Goal: Transaction & Acquisition: Purchase product/service

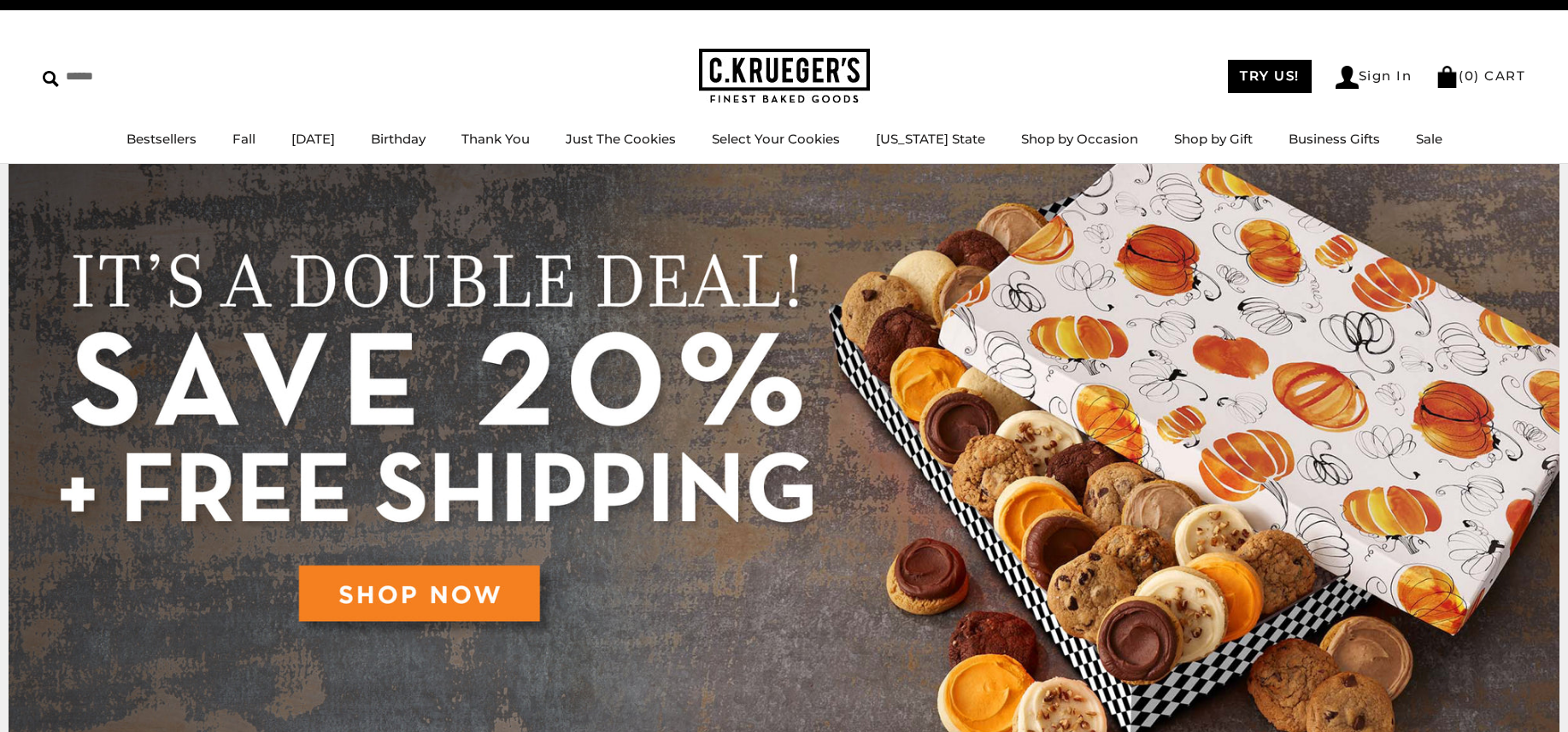
scroll to position [38, 0]
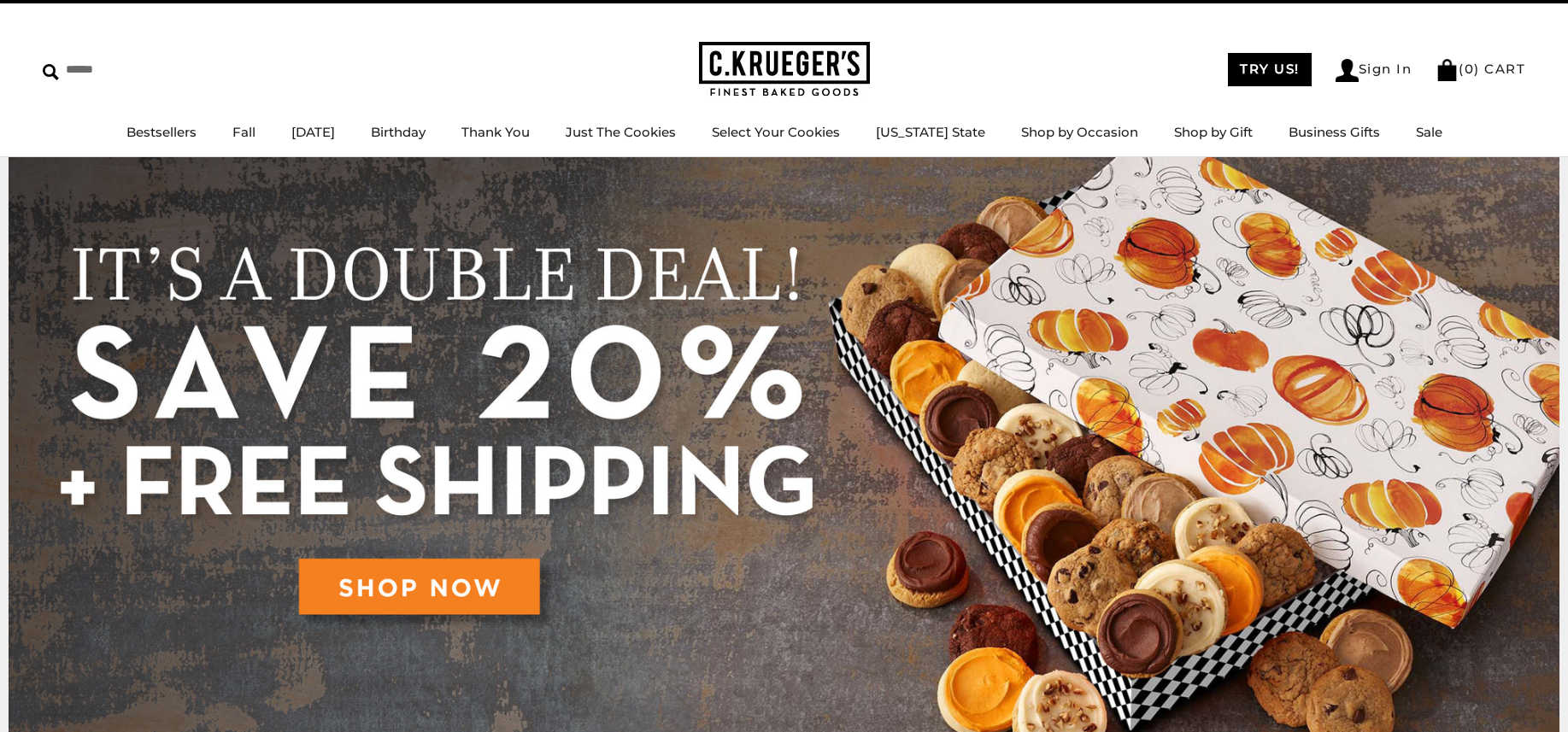
click at [408, 596] on img at bounding box center [784, 448] width 1551 height 582
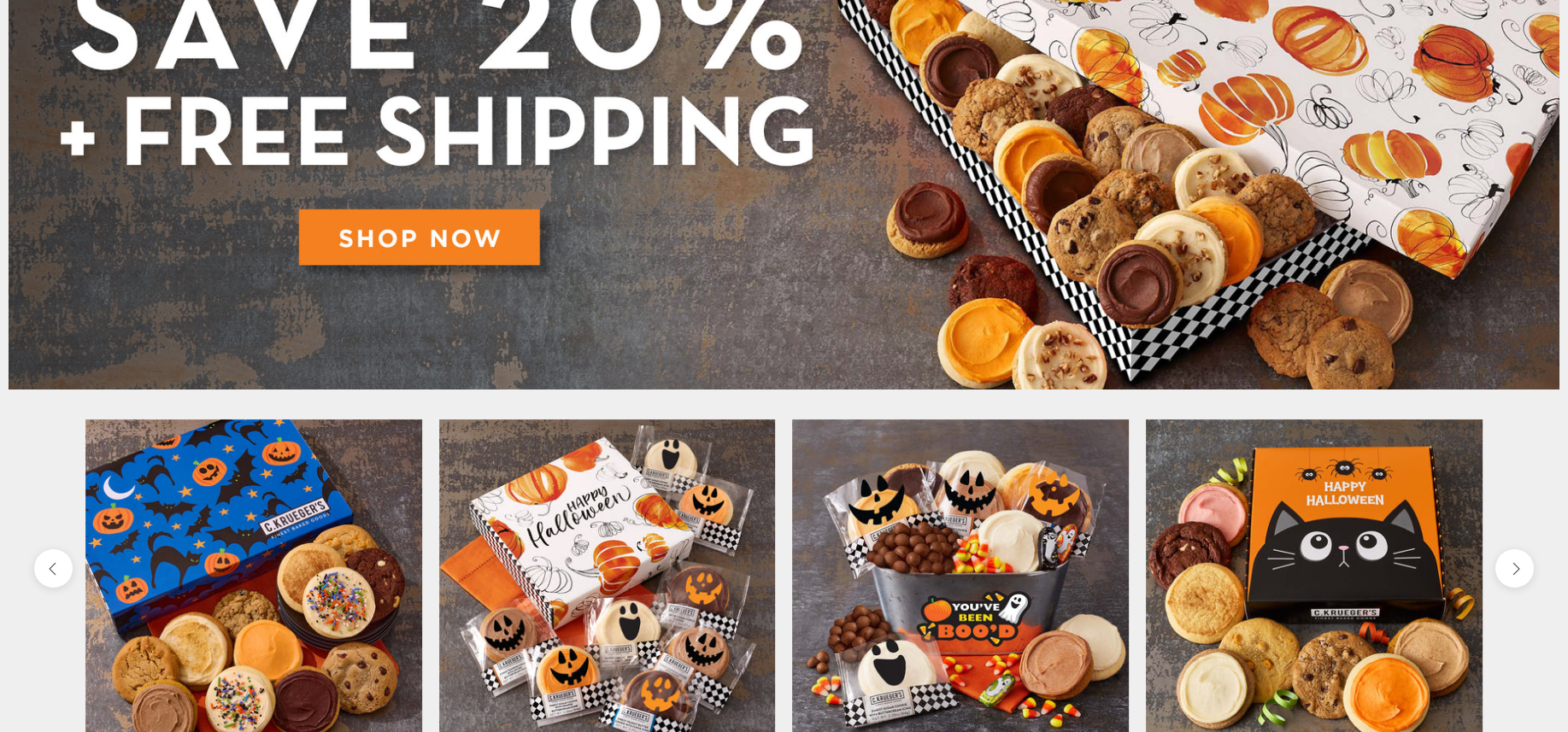
scroll to position [386, 0]
click at [444, 219] on img at bounding box center [784, 100] width 1551 height 582
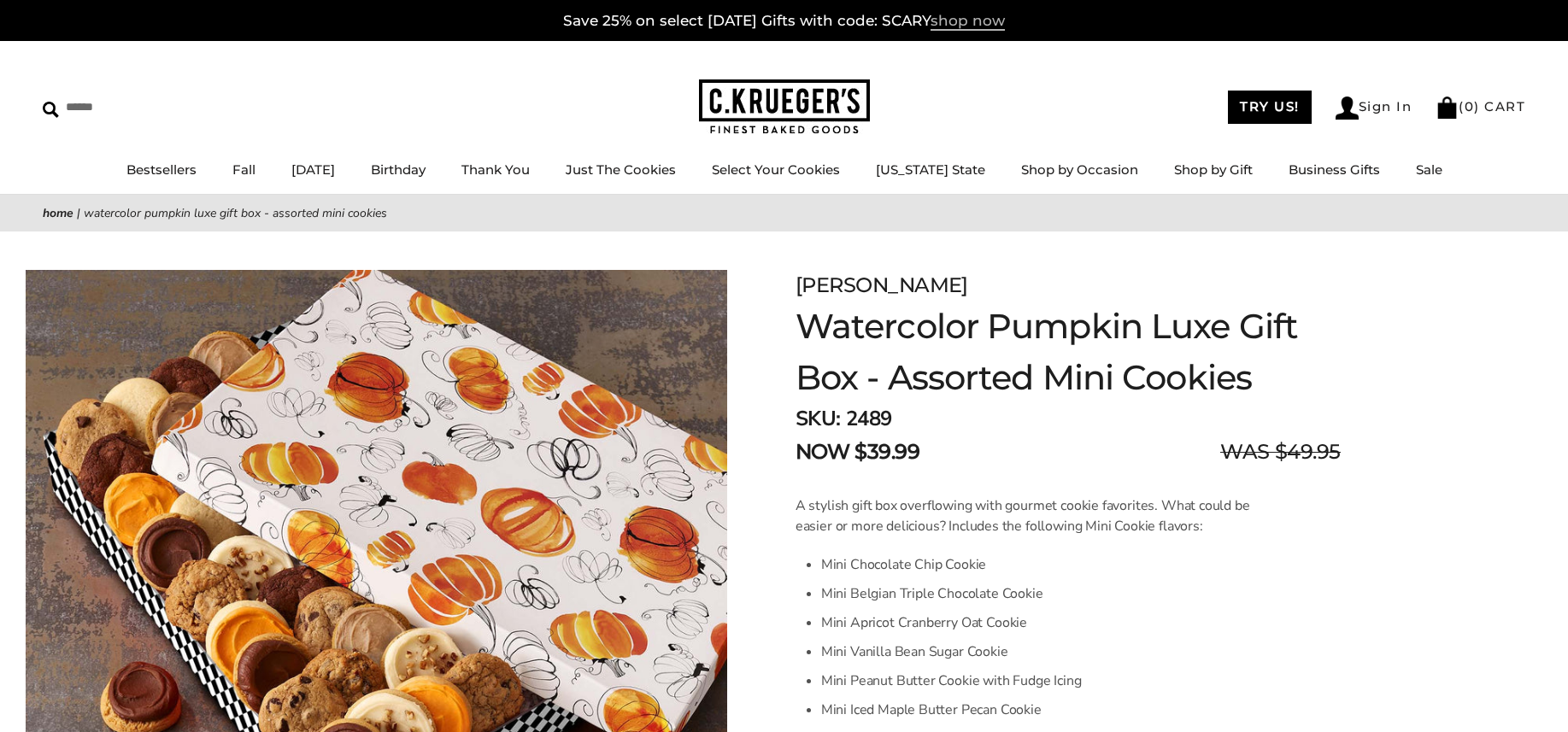
click at [964, 22] on span "shop now" at bounding box center [967, 21] width 74 height 19
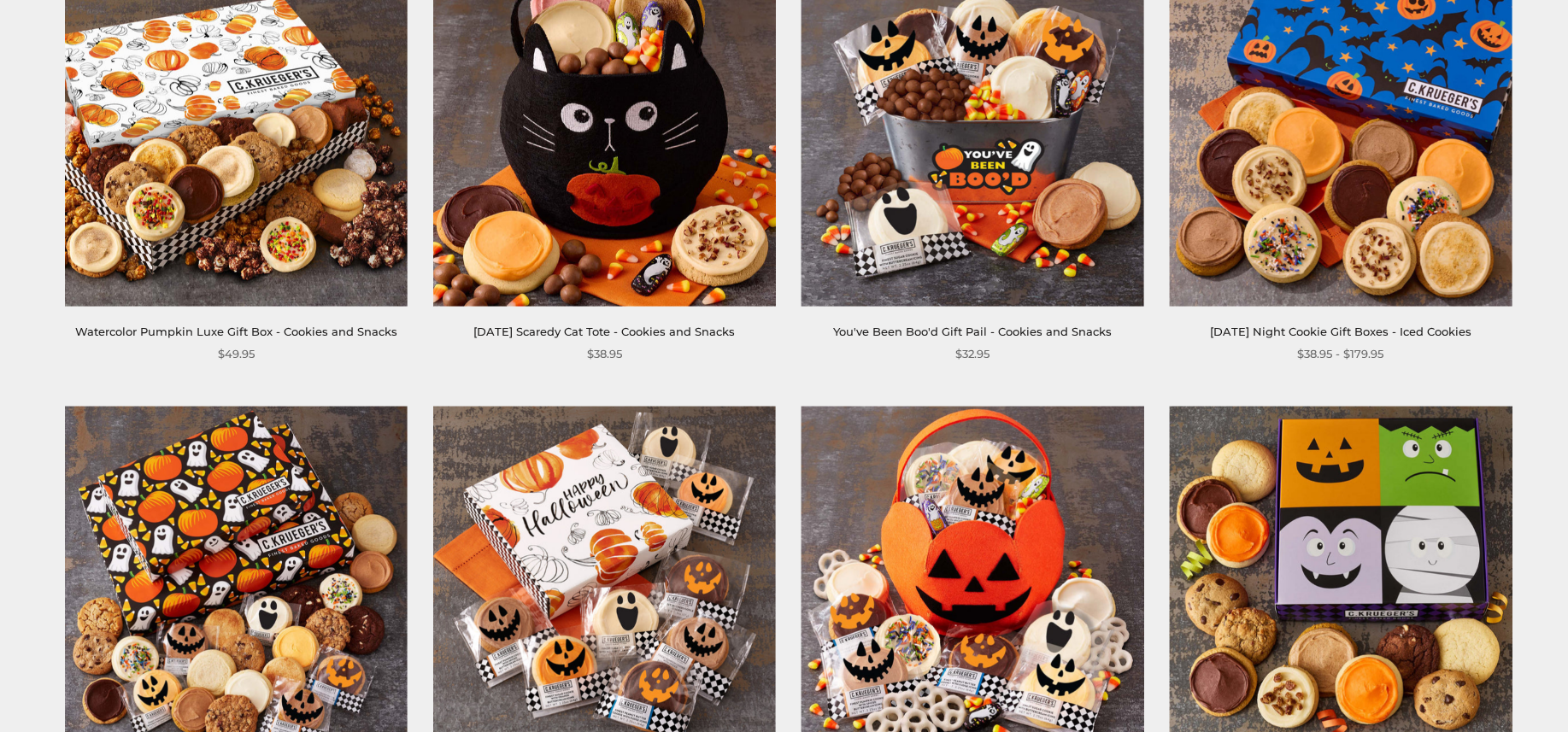
scroll to position [353, 0]
click at [1326, 238] on img at bounding box center [1340, 135] width 342 height 342
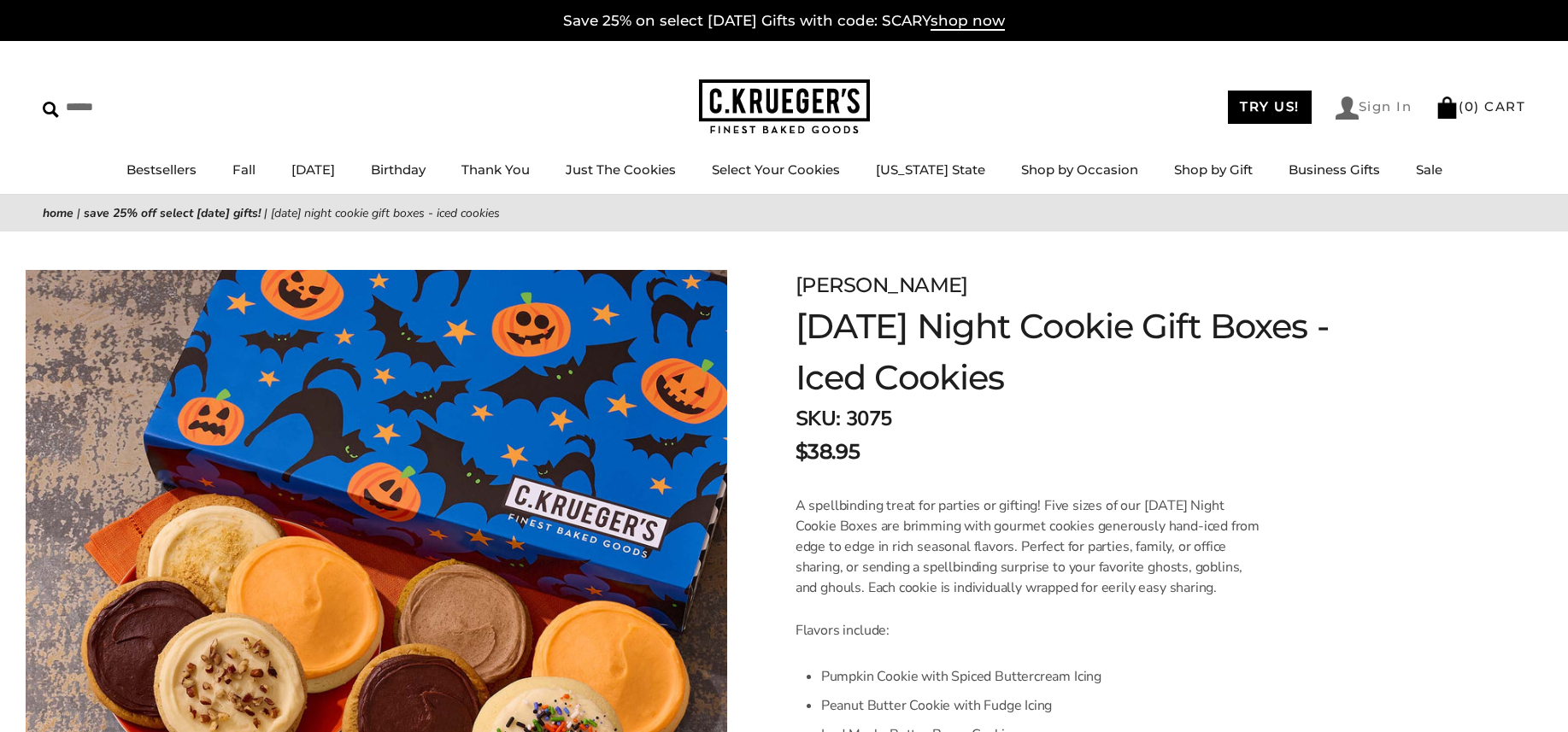
click at [1355, 107] on link "Sign In" at bounding box center [1374, 107] width 77 height 23
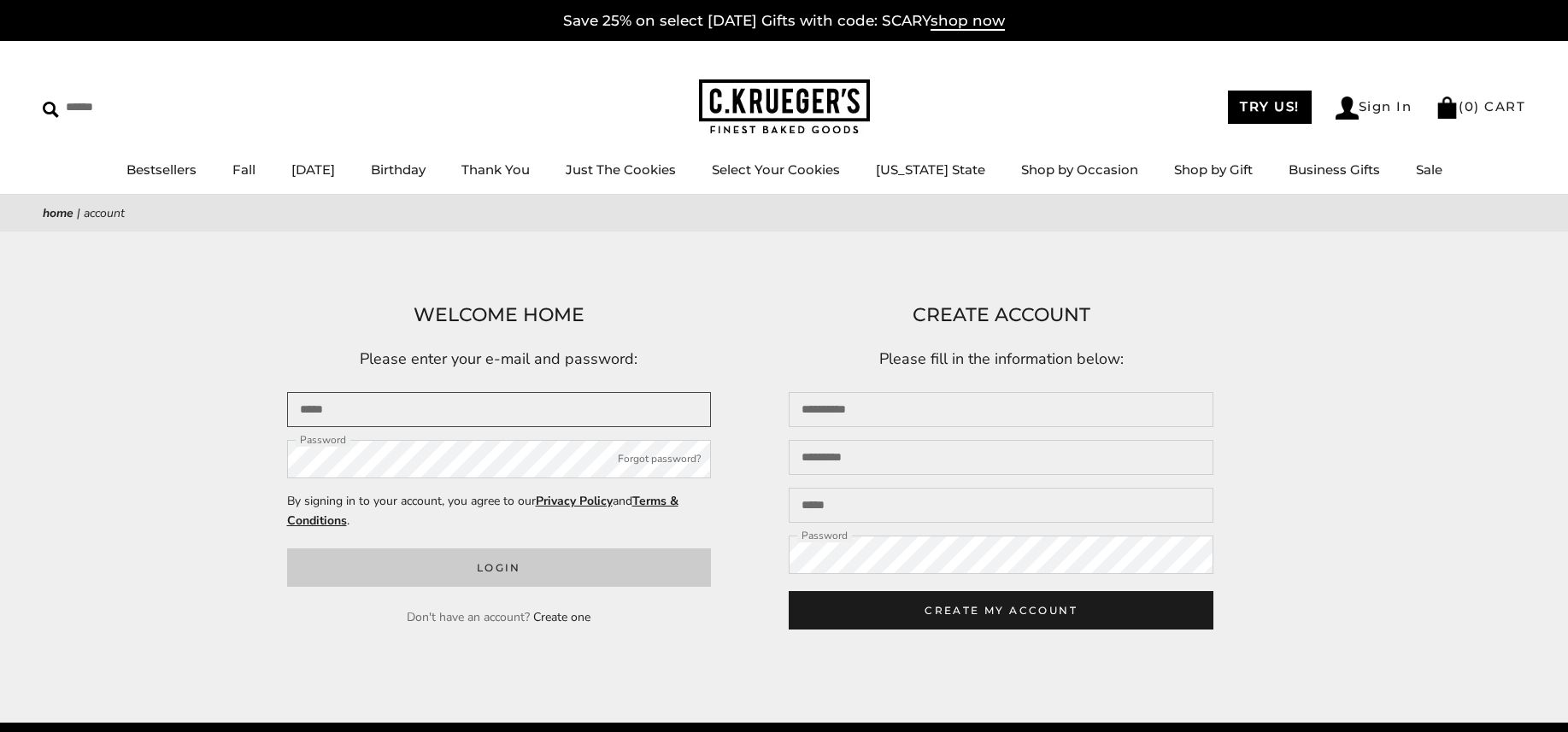
type input "**********"
click at [540, 573] on button "Login" at bounding box center [500, 567] width 425 height 38
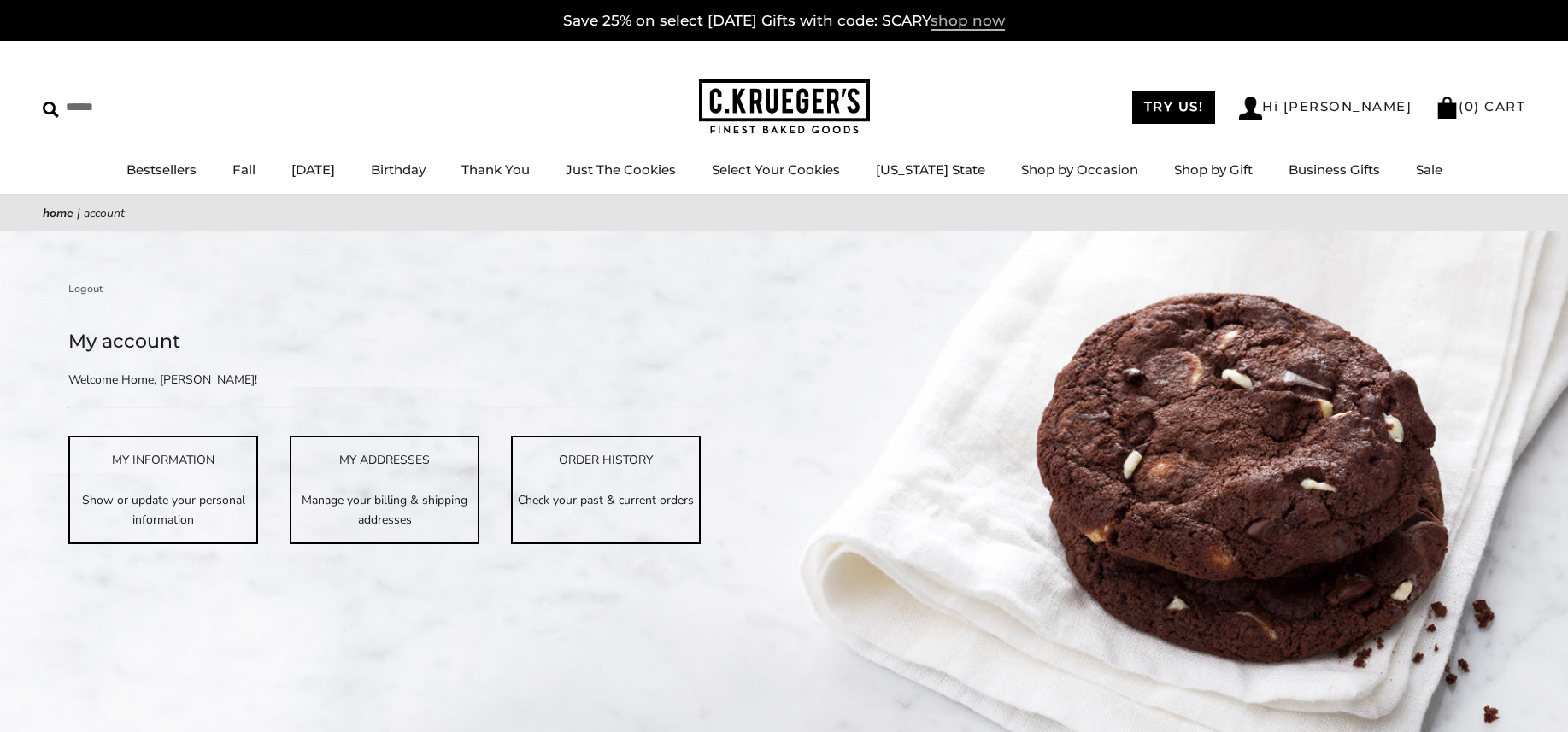
click at [984, 19] on span "shop now" at bounding box center [967, 21] width 74 height 19
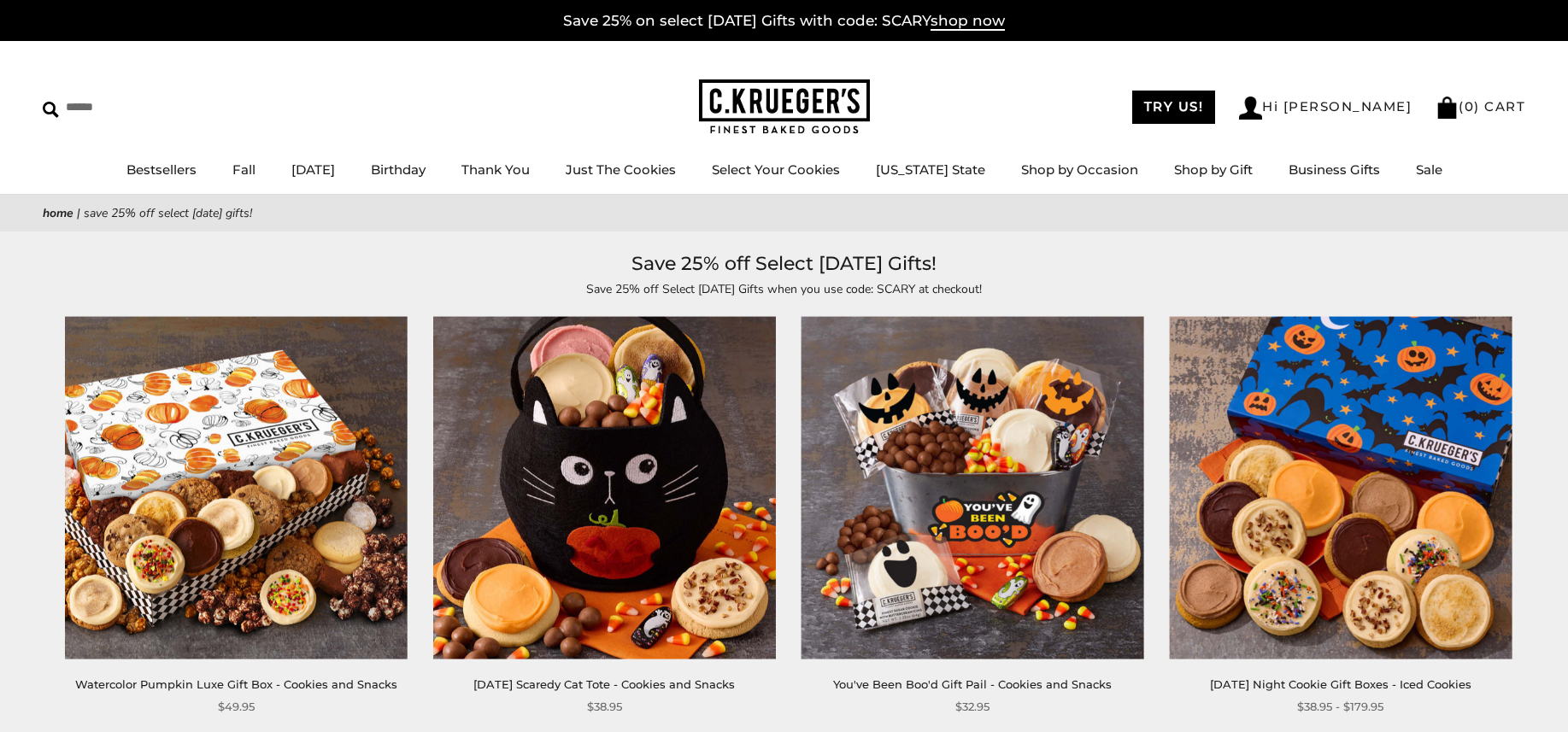
click at [1300, 518] on img at bounding box center [1340, 488] width 342 height 342
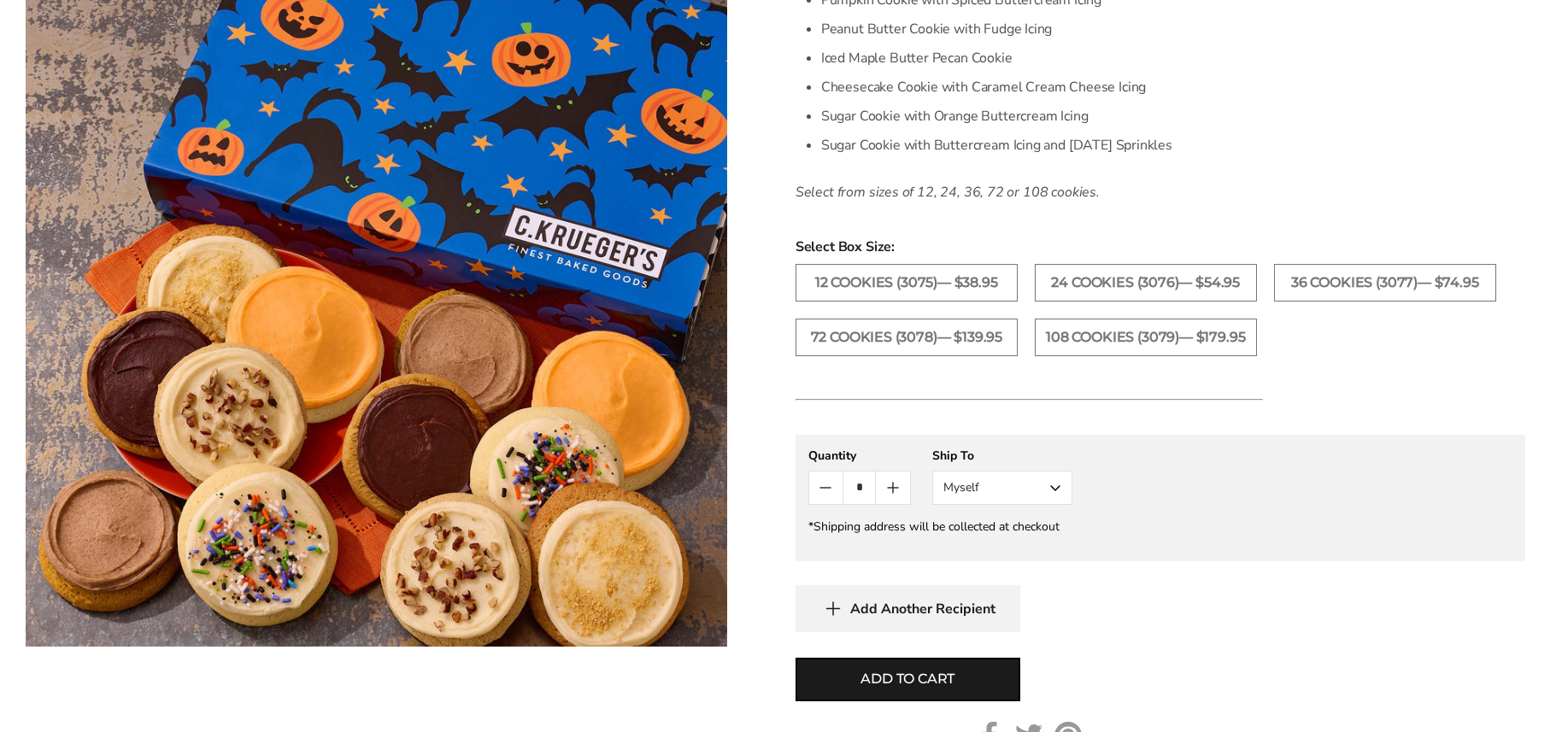
scroll to position [679, 0]
click at [1055, 473] on button "Myself" at bounding box center [1001, 484] width 140 height 34
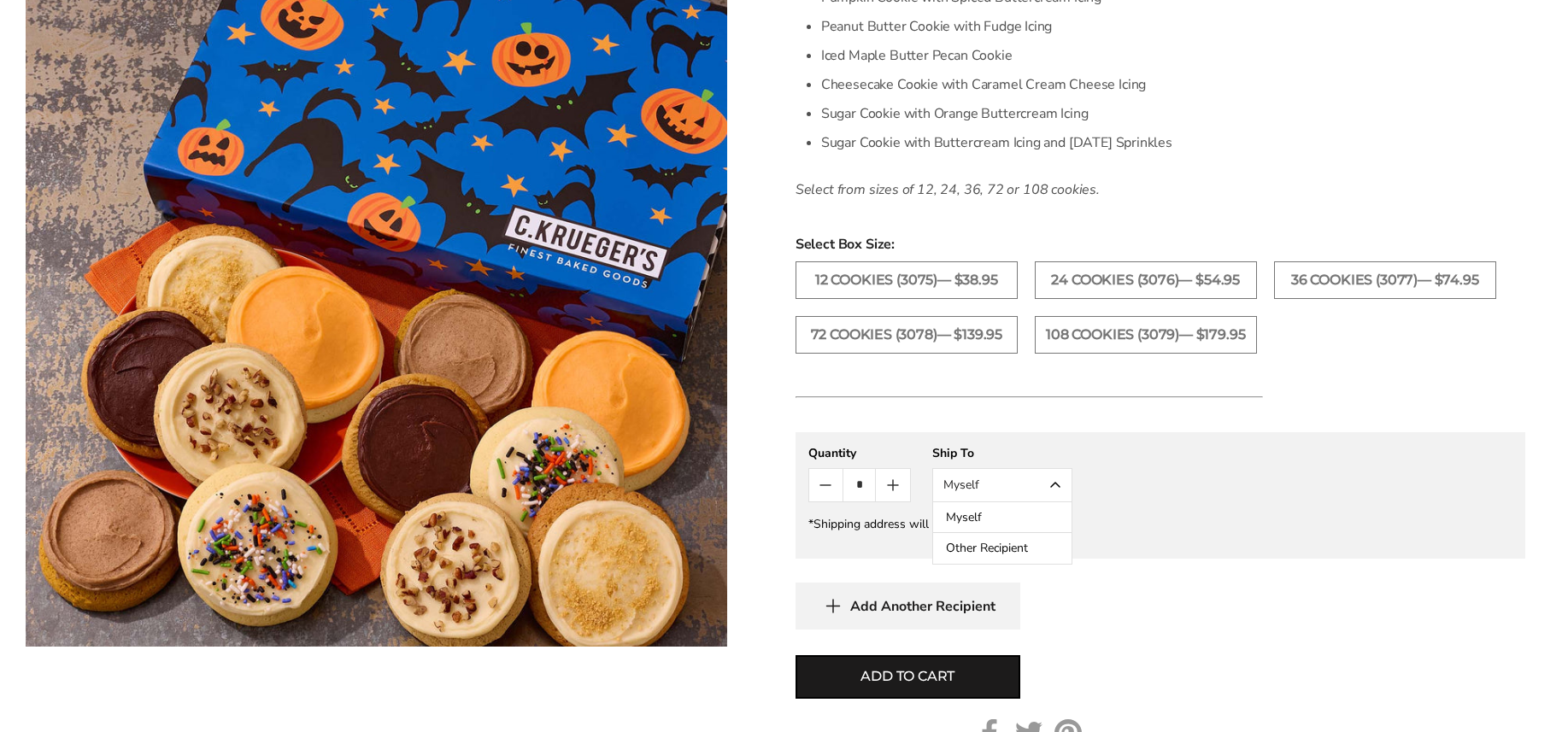
click at [972, 544] on button "Other Recipient" at bounding box center [1001, 548] width 138 height 31
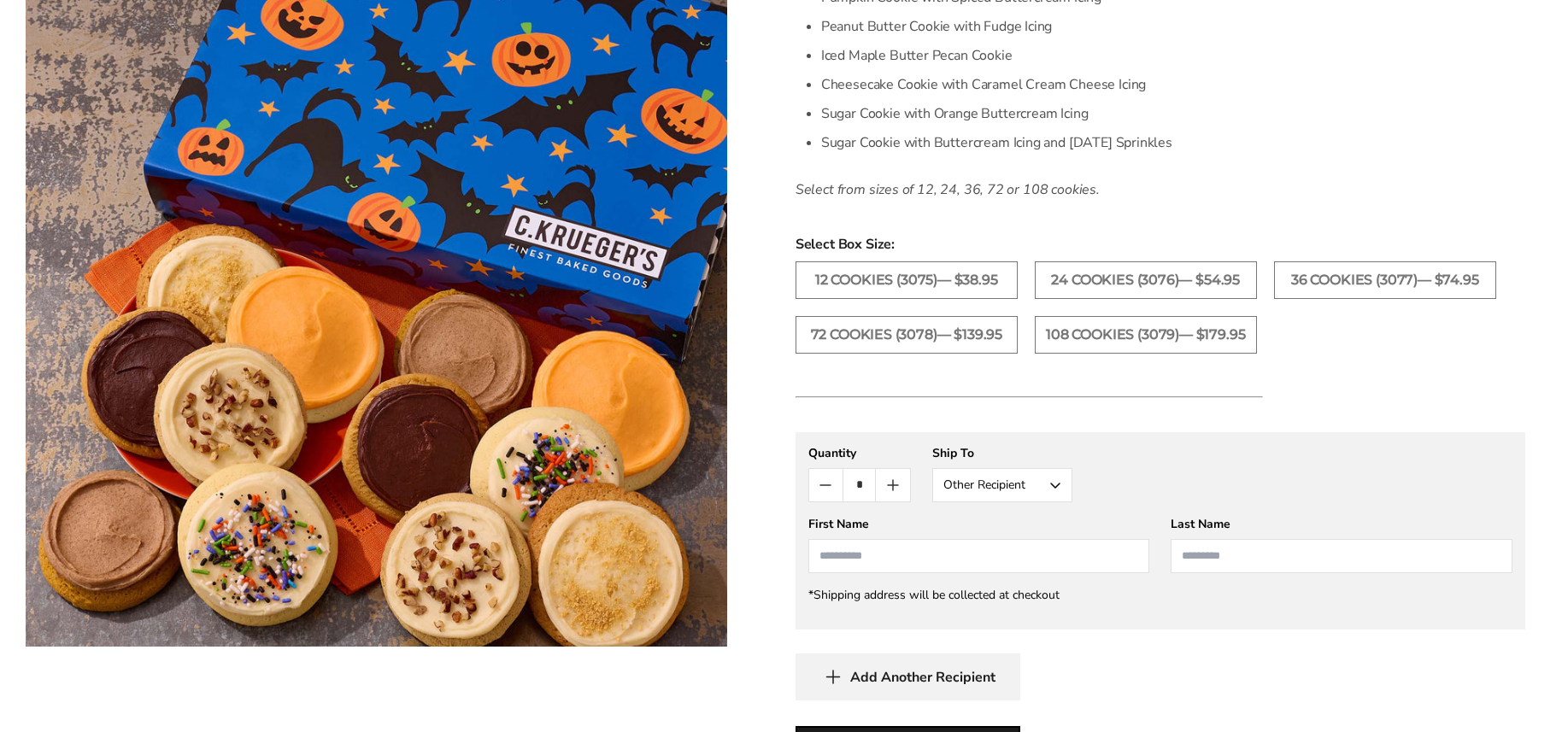
click at [959, 563] on input "First Name" at bounding box center [979, 555] width 341 height 34
type input "****"
type input "*******"
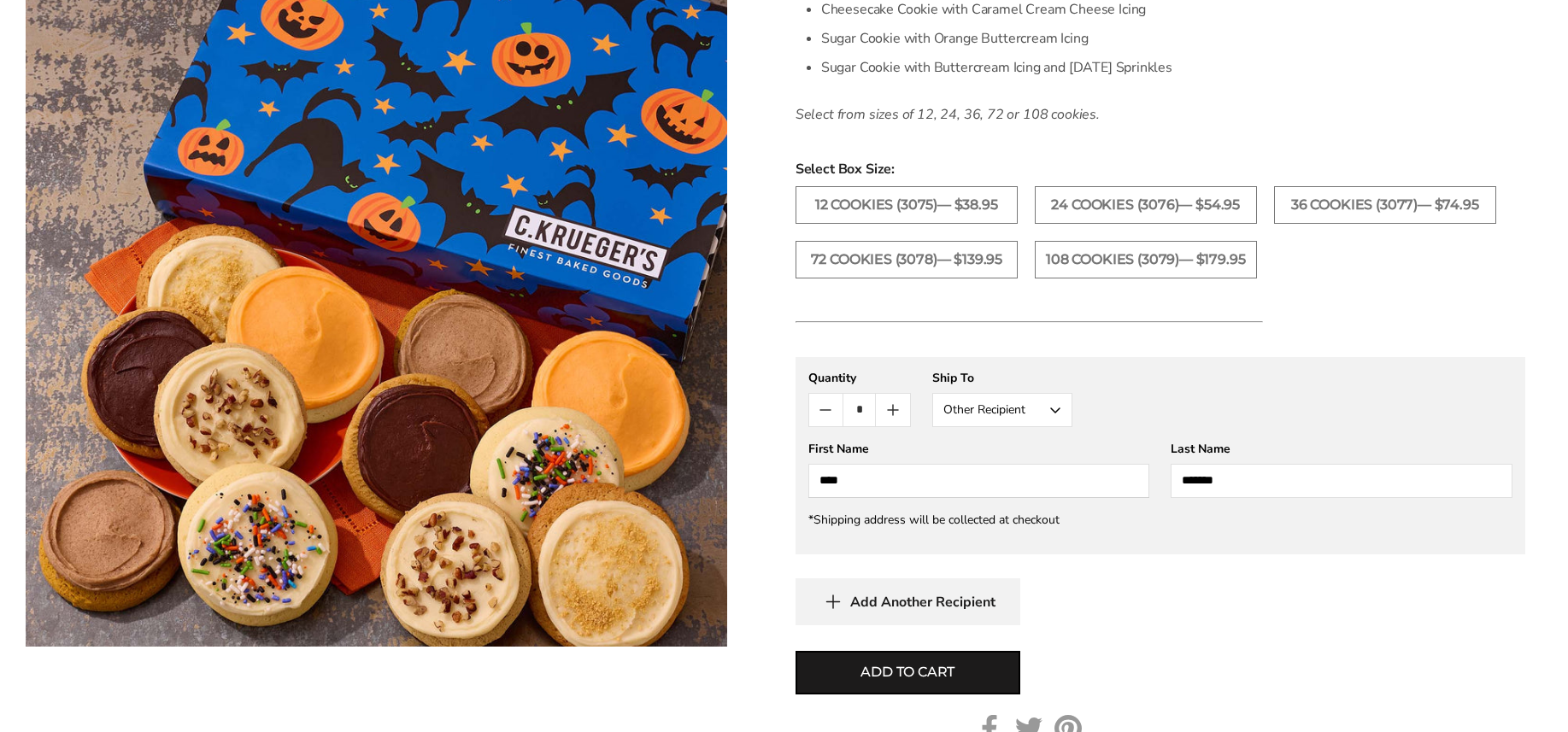
scroll to position [761, 0]
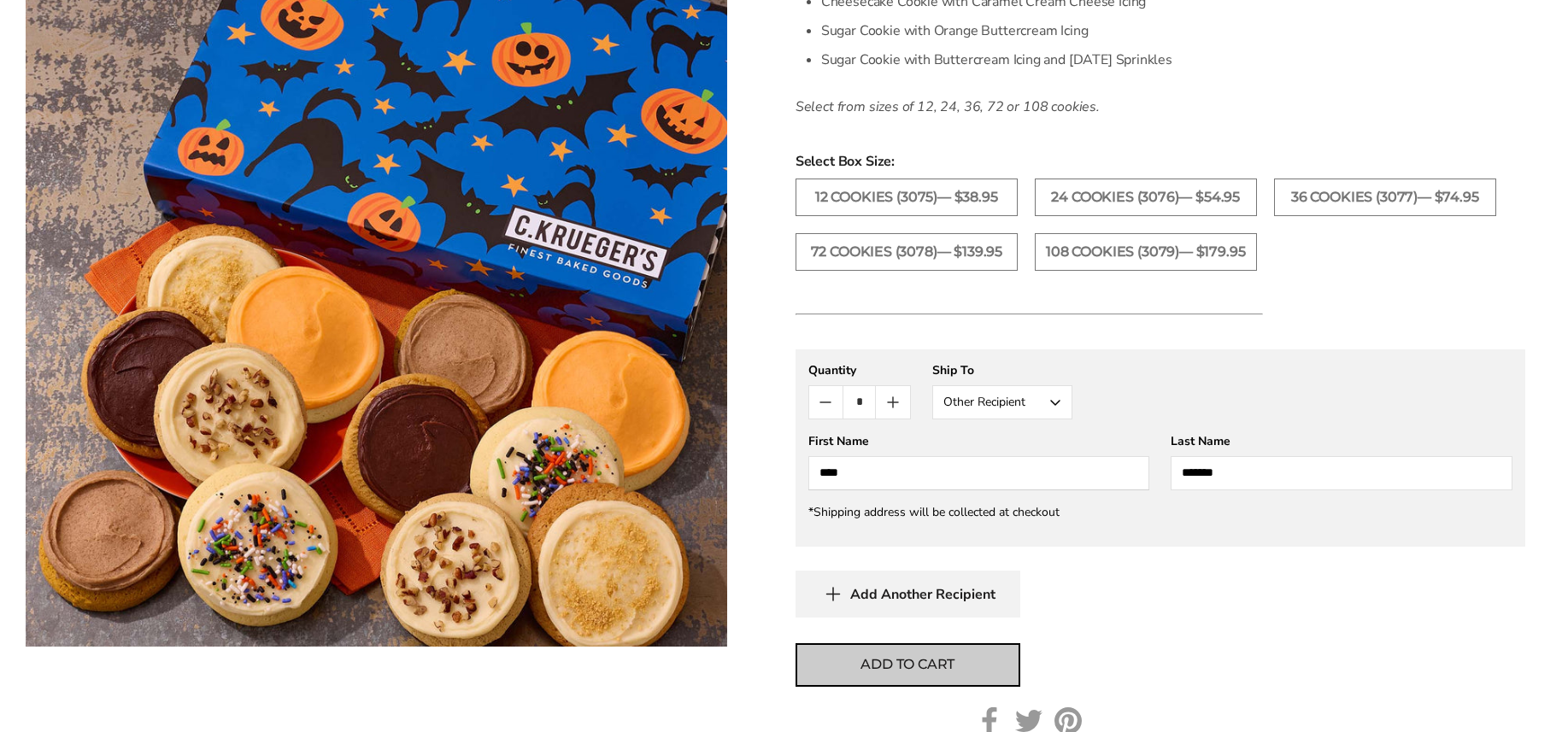
click at [888, 659] on span "Add to cart" at bounding box center [907, 664] width 94 height 20
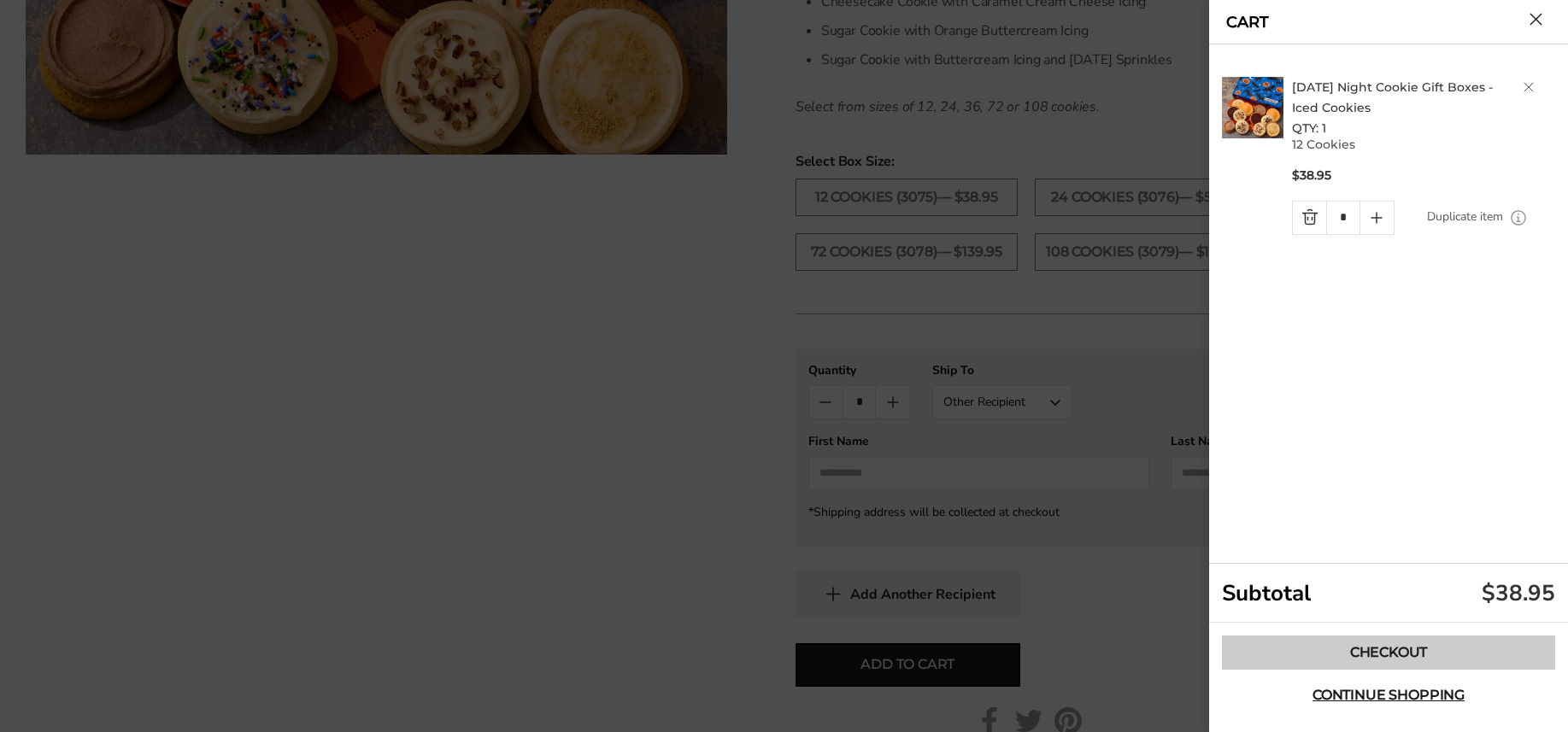
click at [1245, 645] on link "Checkout" at bounding box center [1389, 651] width 333 height 34
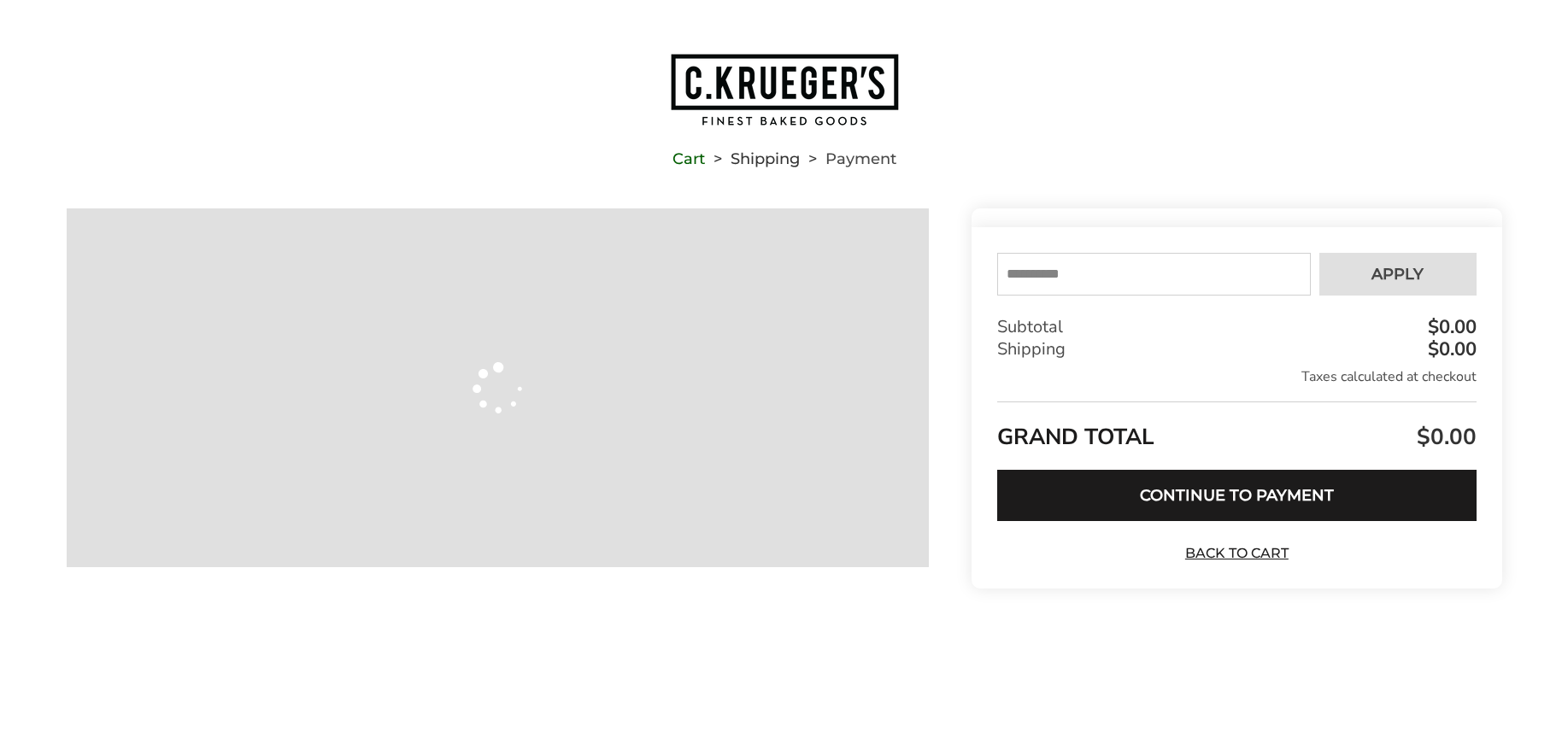
type input "**********"
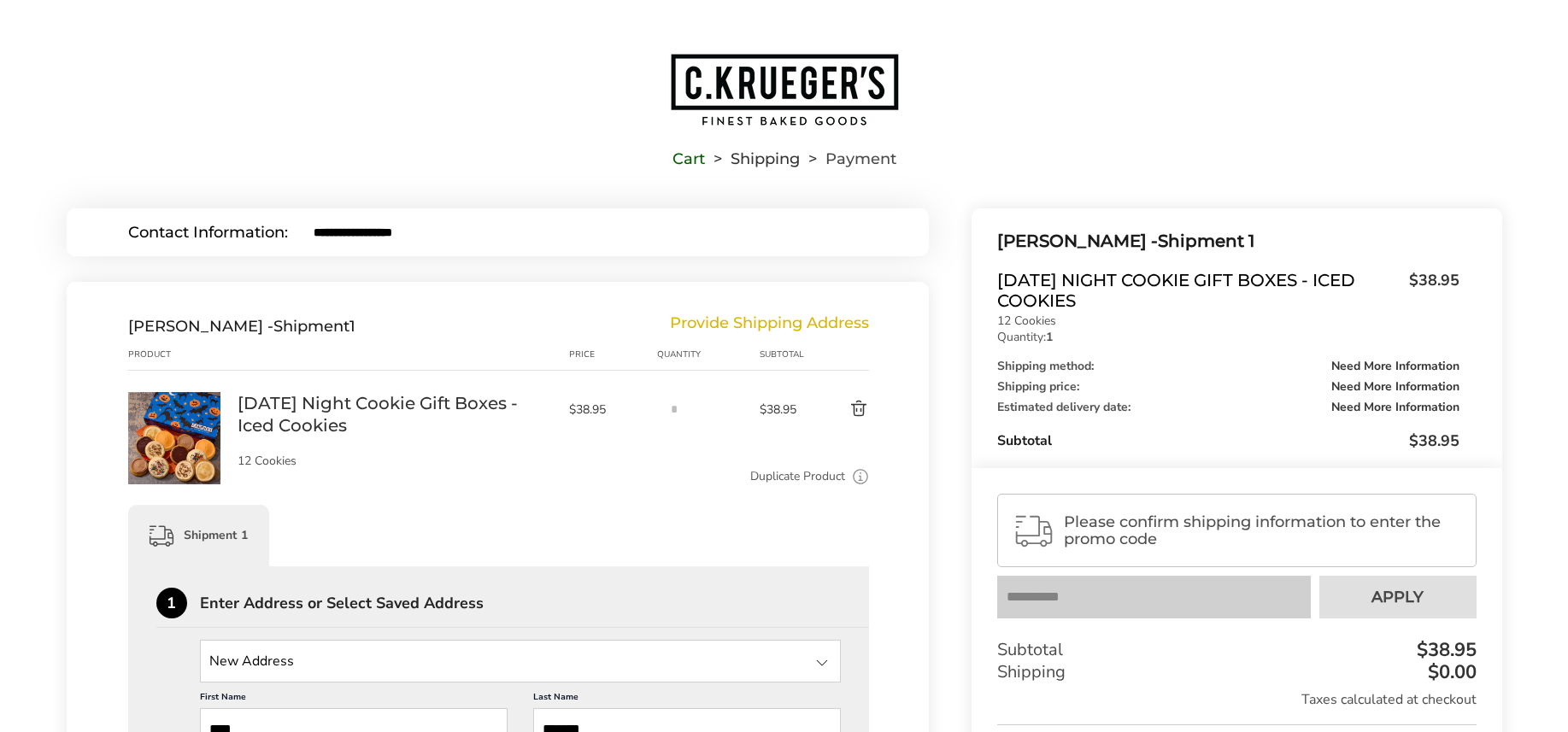
click at [1159, 522] on span "Please confirm shipping information to enter the promo code" at bounding box center [1261, 530] width 396 height 34
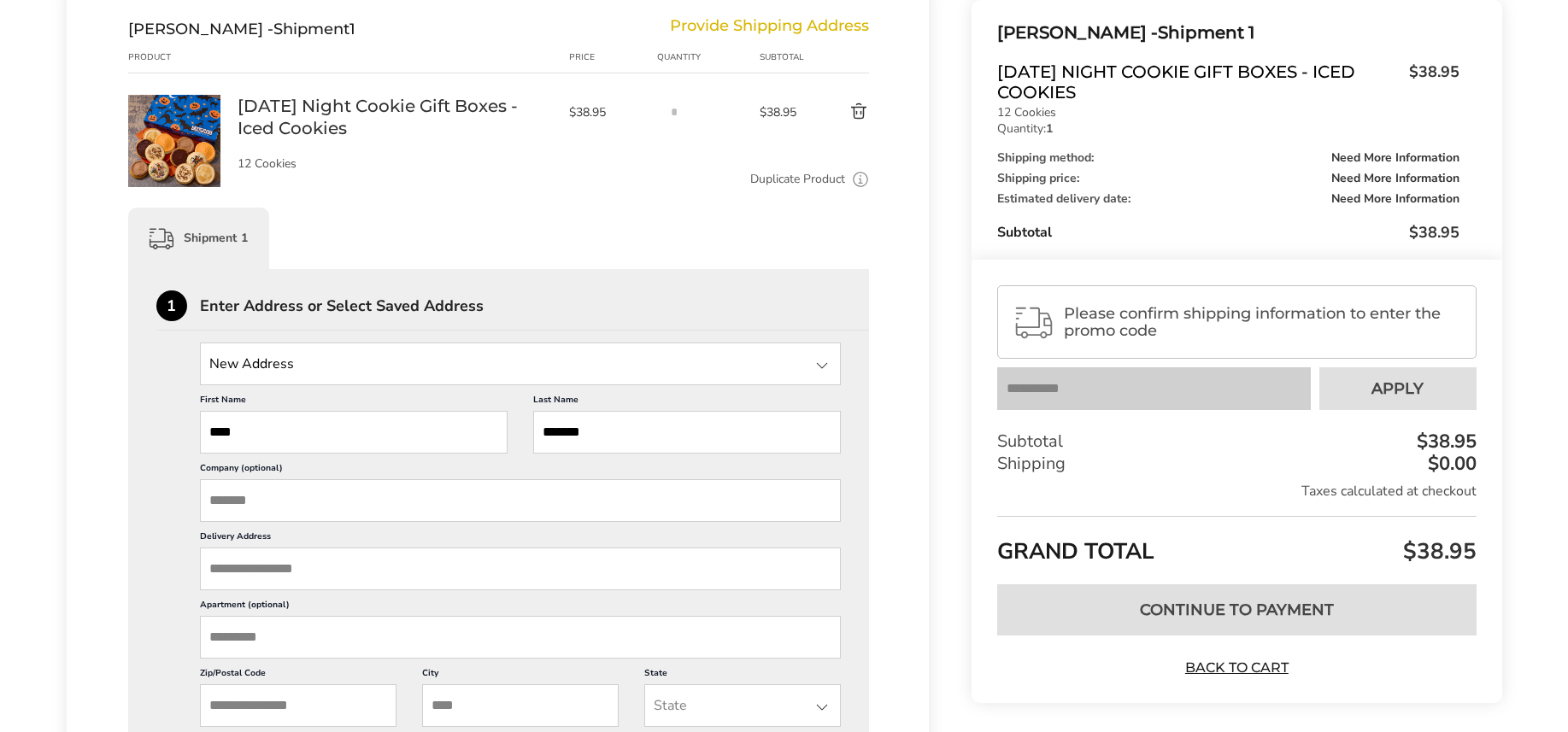
scroll to position [318, 0]
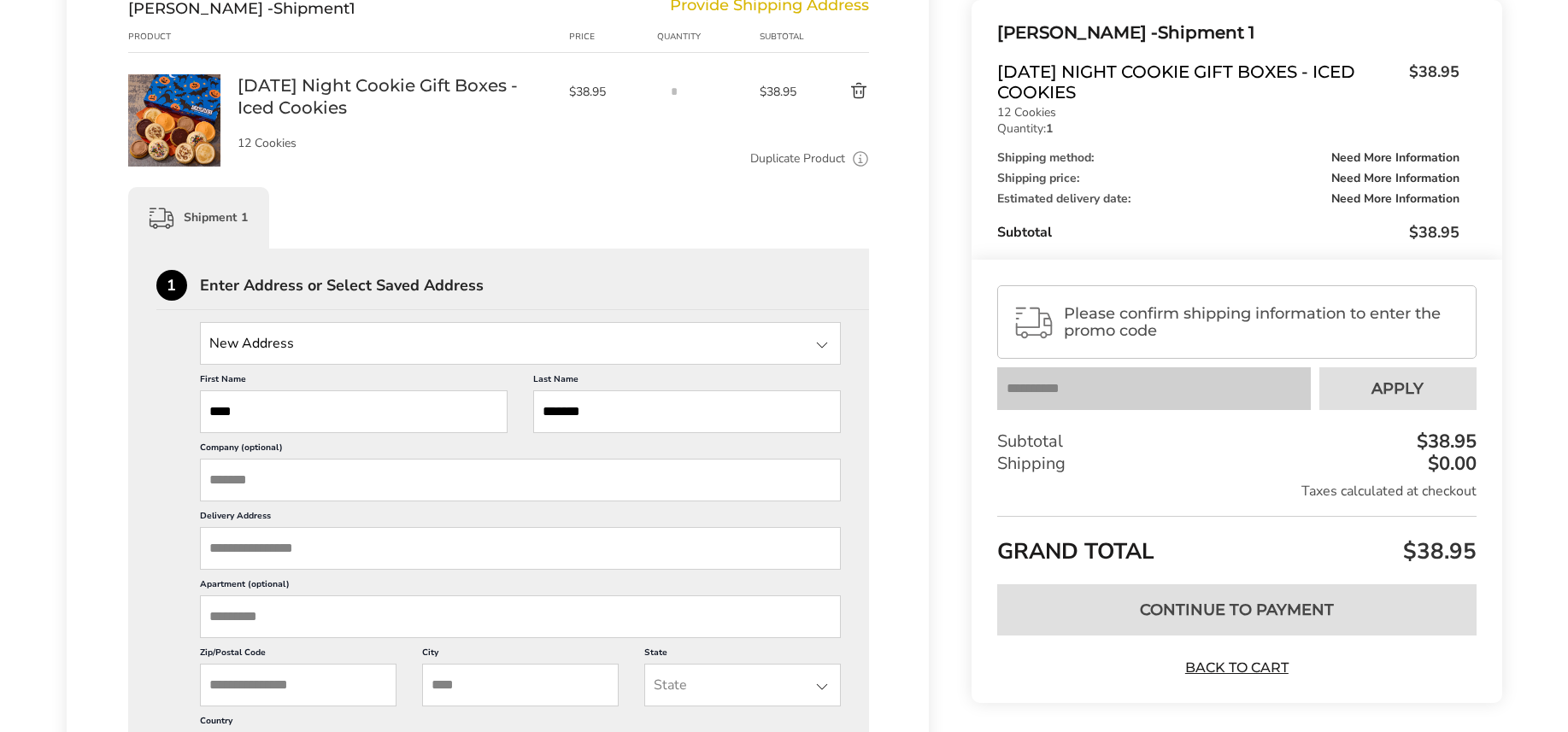
click at [414, 482] on input "Company (optional)" at bounding box center [520, 479] width 642 height 43
type input "**********"
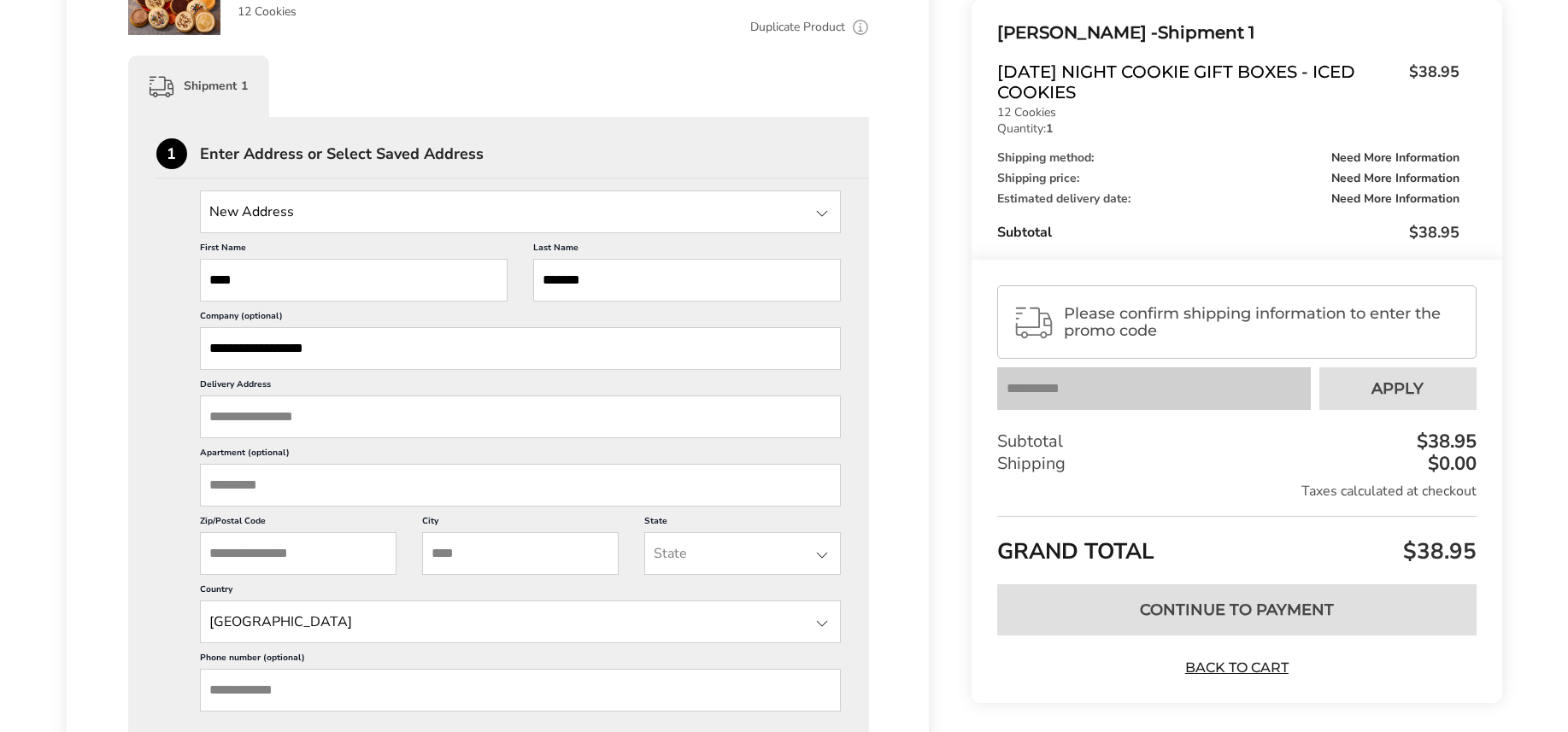
scroll to position [454, 0]
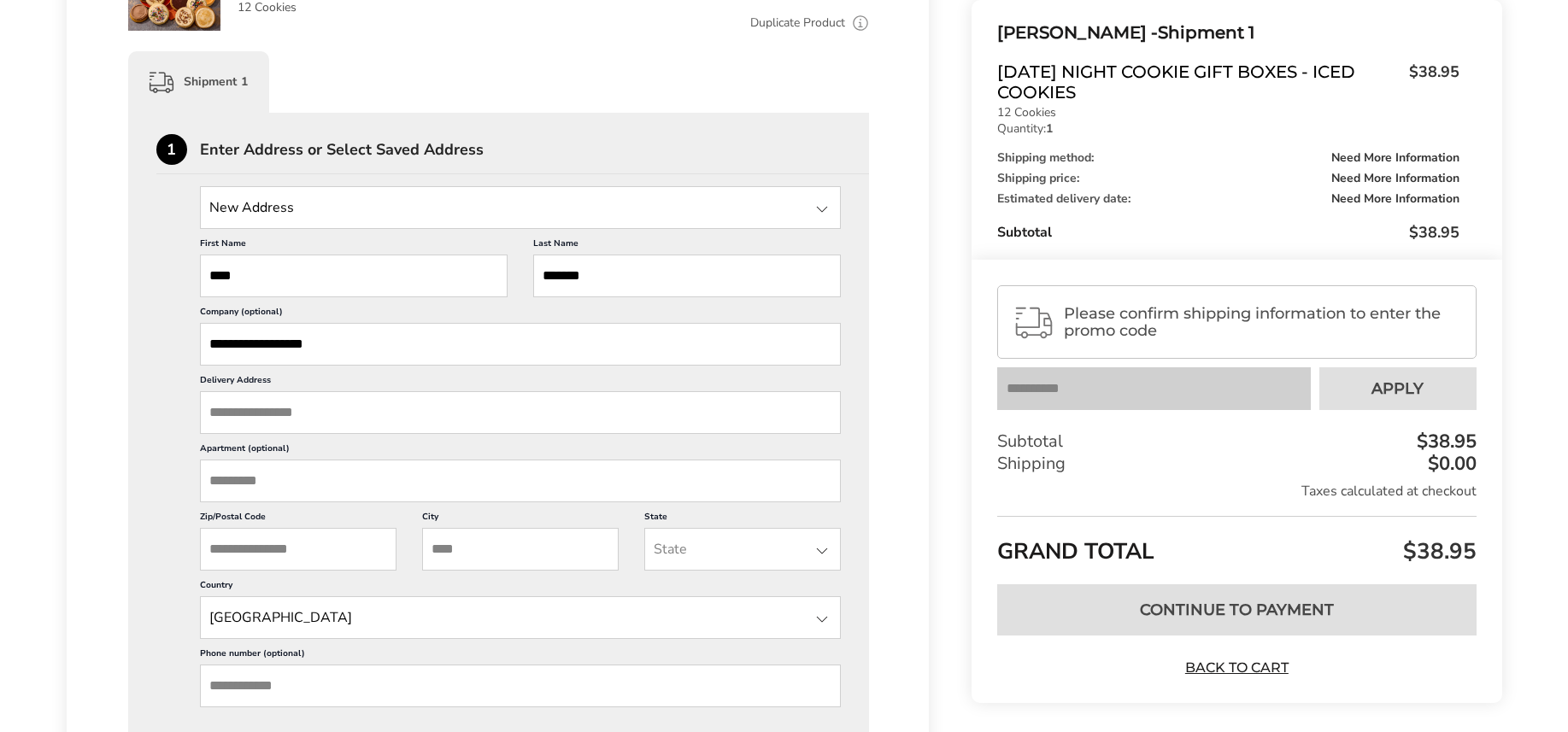
click at [389, 211] on input "State" at bounding box center [520, 207] width 642 height 43
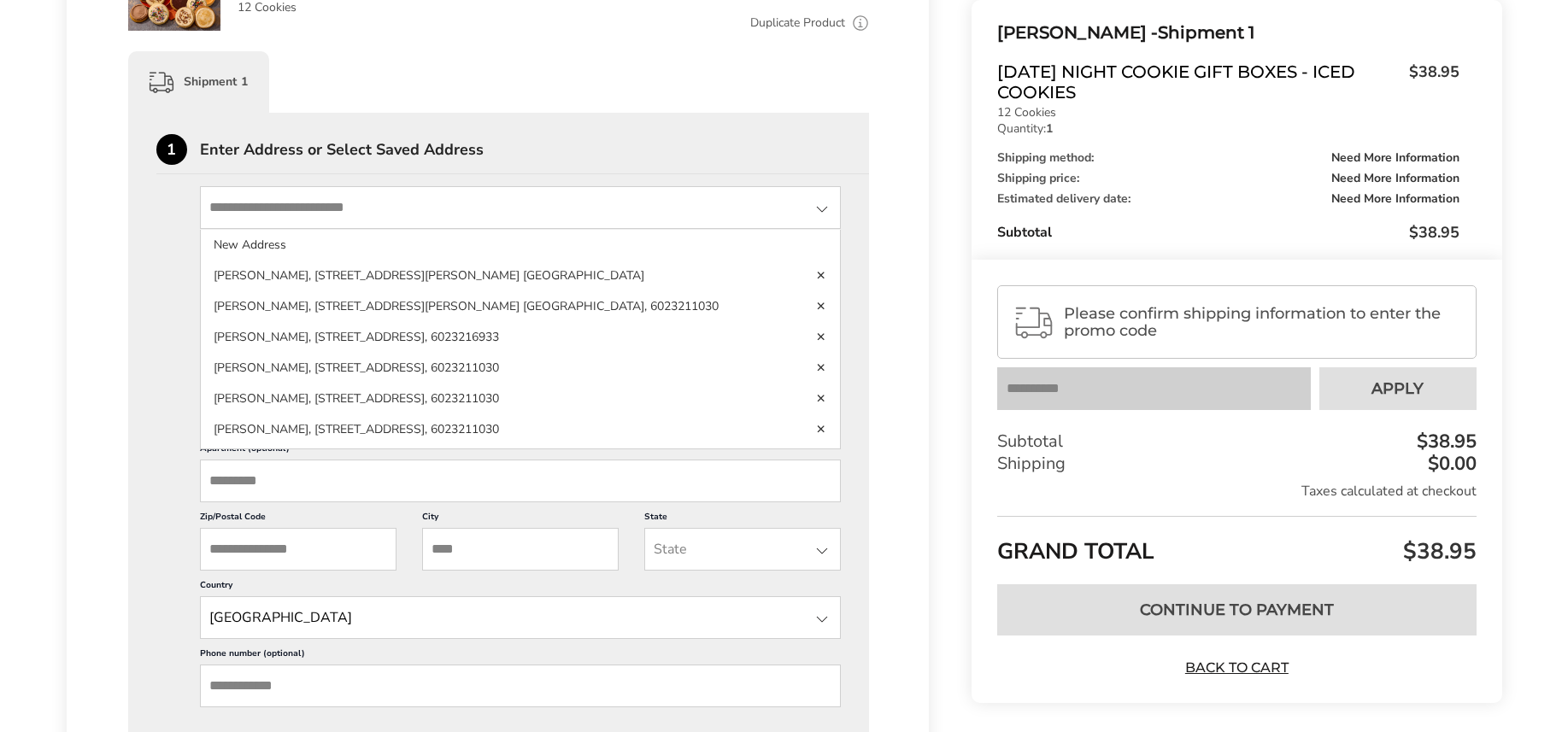
click at [173, 241] on div "**********" at bounding box center [499, 481] width 685 height 591
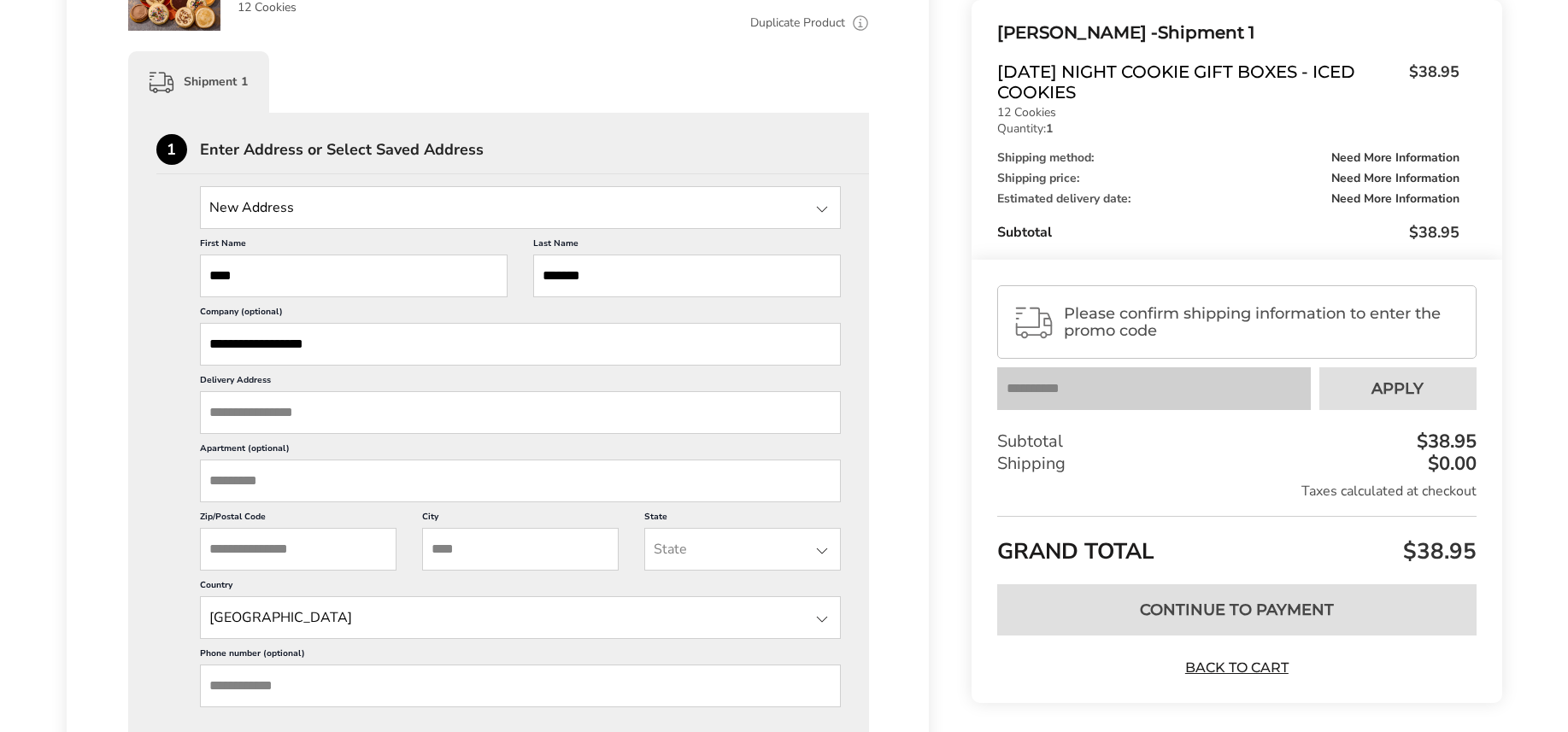
click at [823, 210] on div at bounding box center [822, 209] width 20 height 20
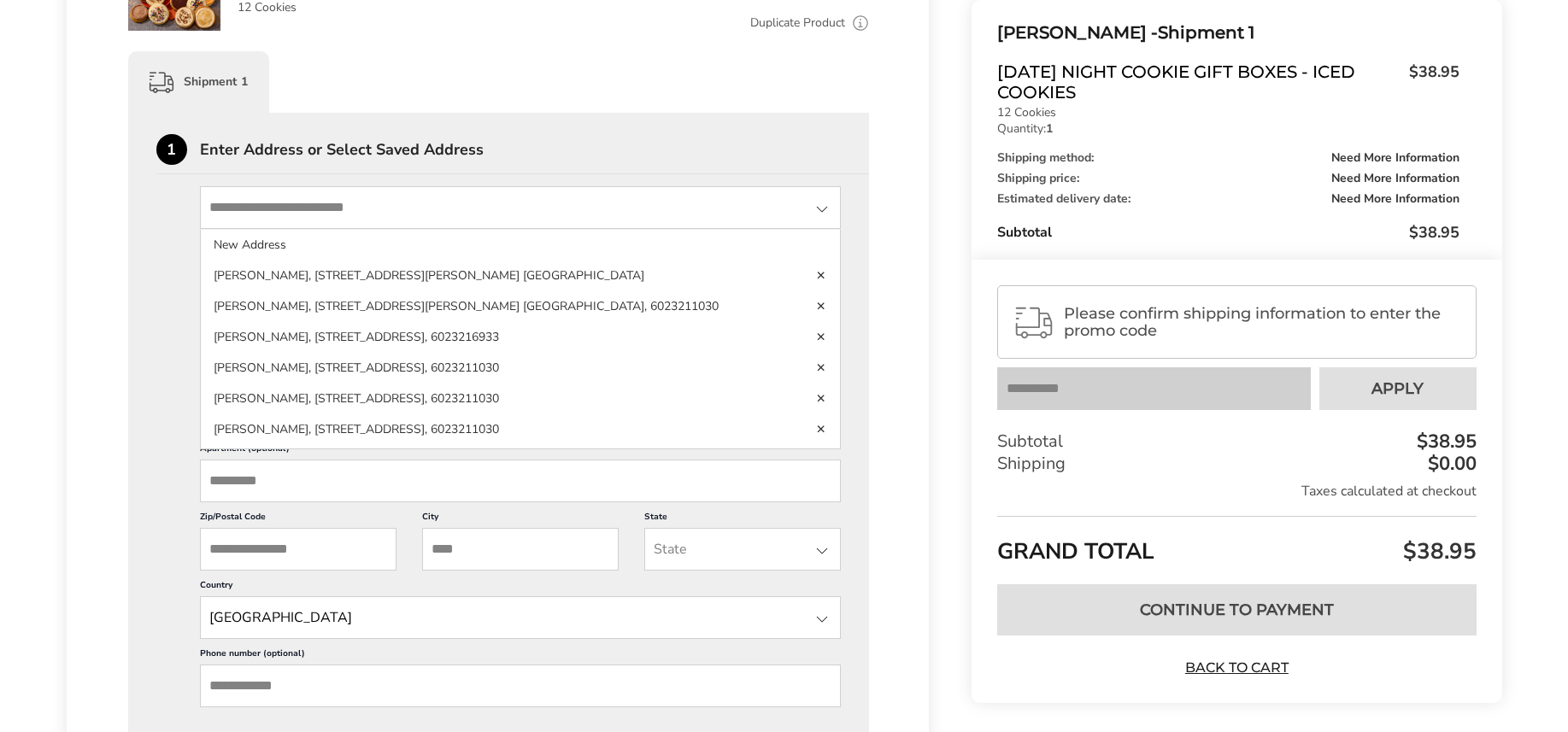
click at [107, 361] on div "**********" at bounding box center [498, 624] width 863 height 1593
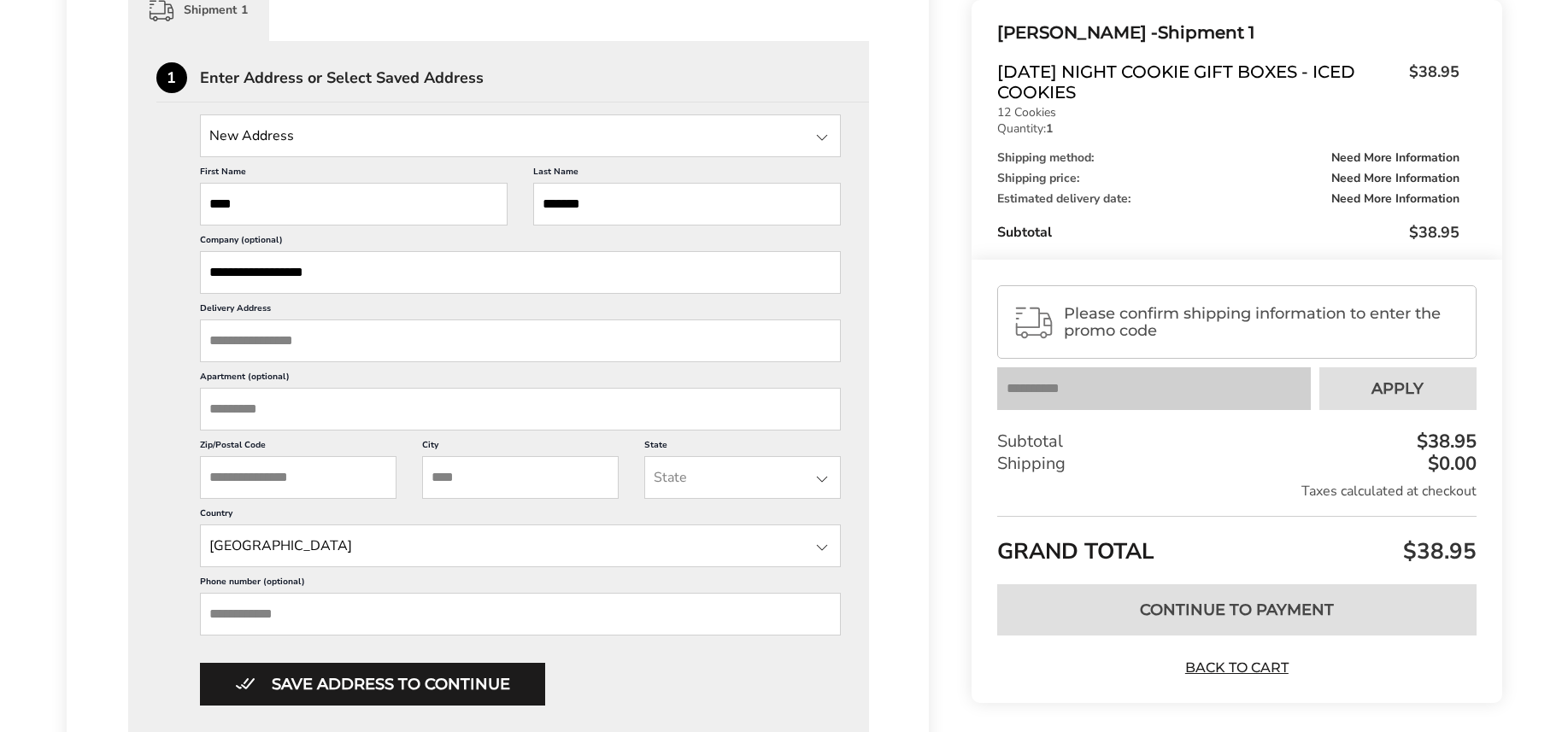
scroll to position [535, 0]
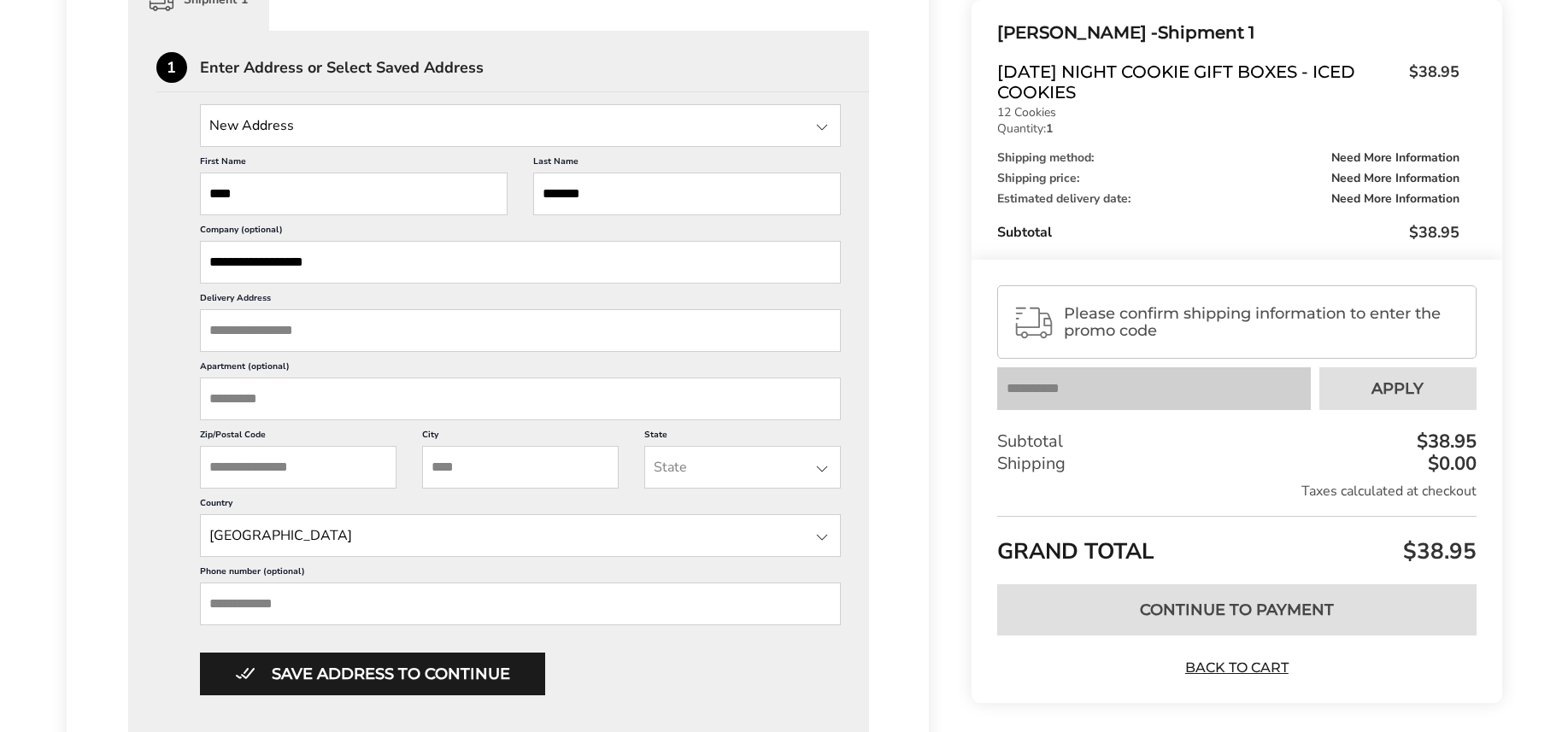
click at [327, 339] on input "Delivery Address" at bounding box center [520, 330] width 642 height 43
click at [319, 328] on input "Delivery Address" at bounding box center [520, 330] width 642 height 43
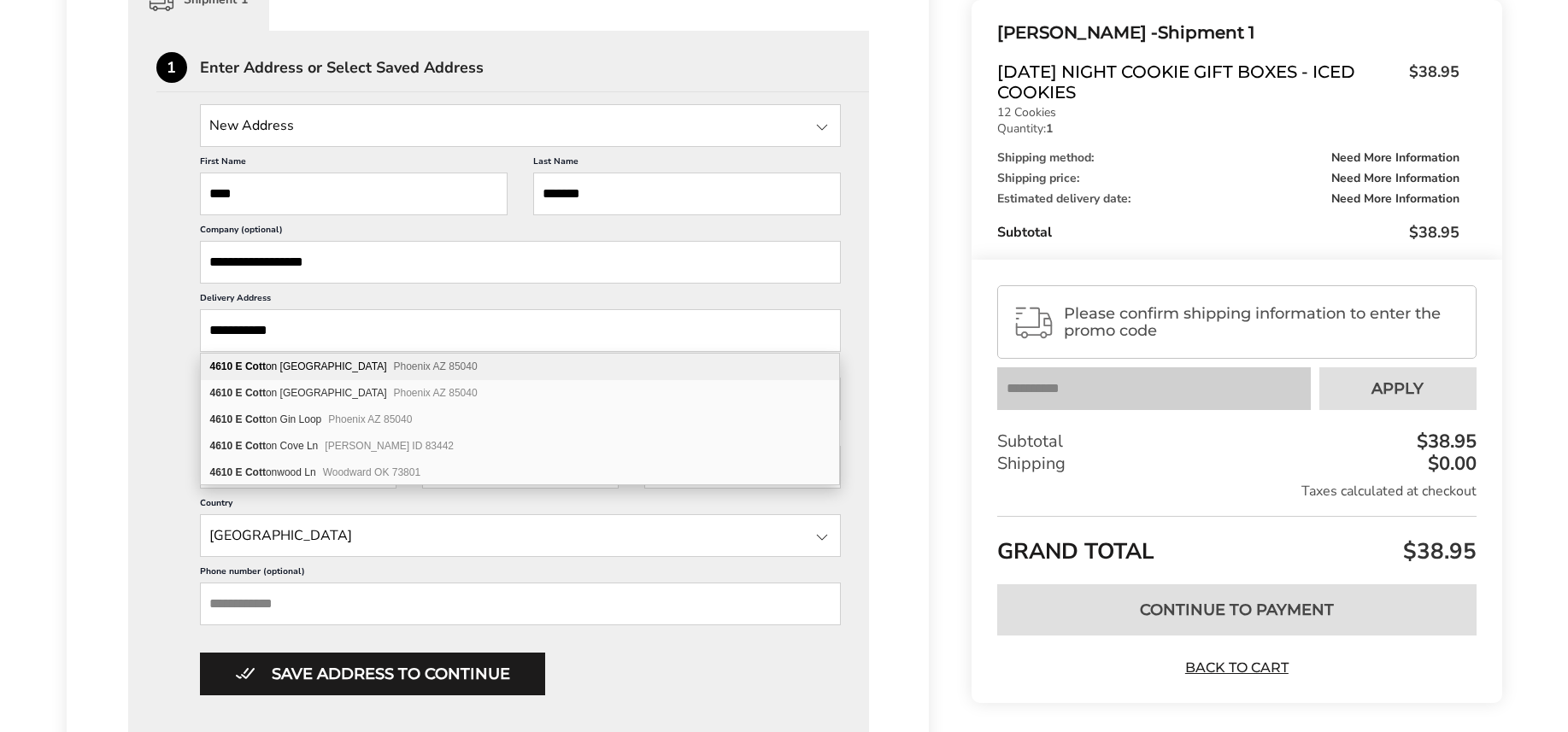
click at [239, 371] on b "E" at bounding box center [239, 366] width 6 height 12
type input "**********"
type input "*******"
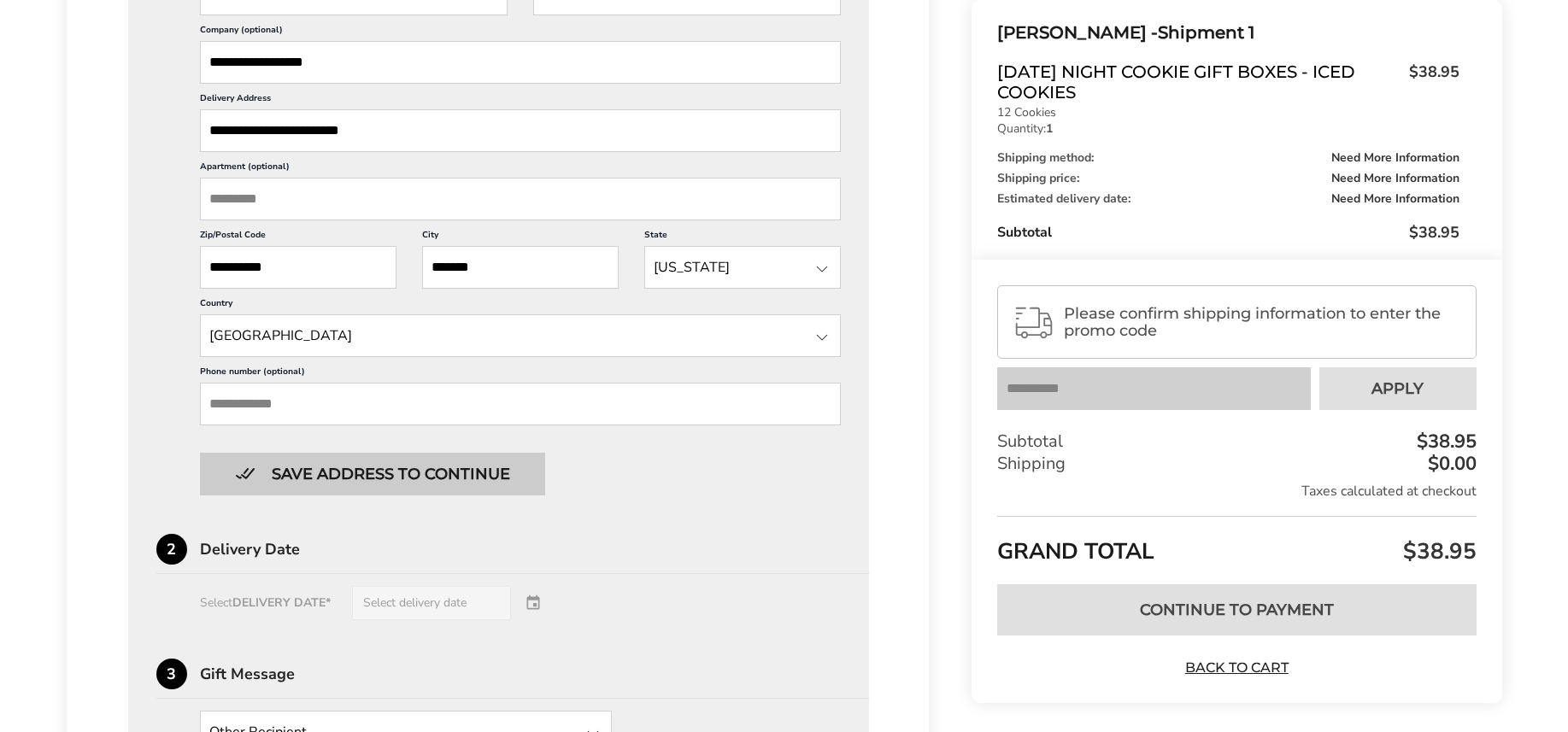
scroll to position [737, 0]
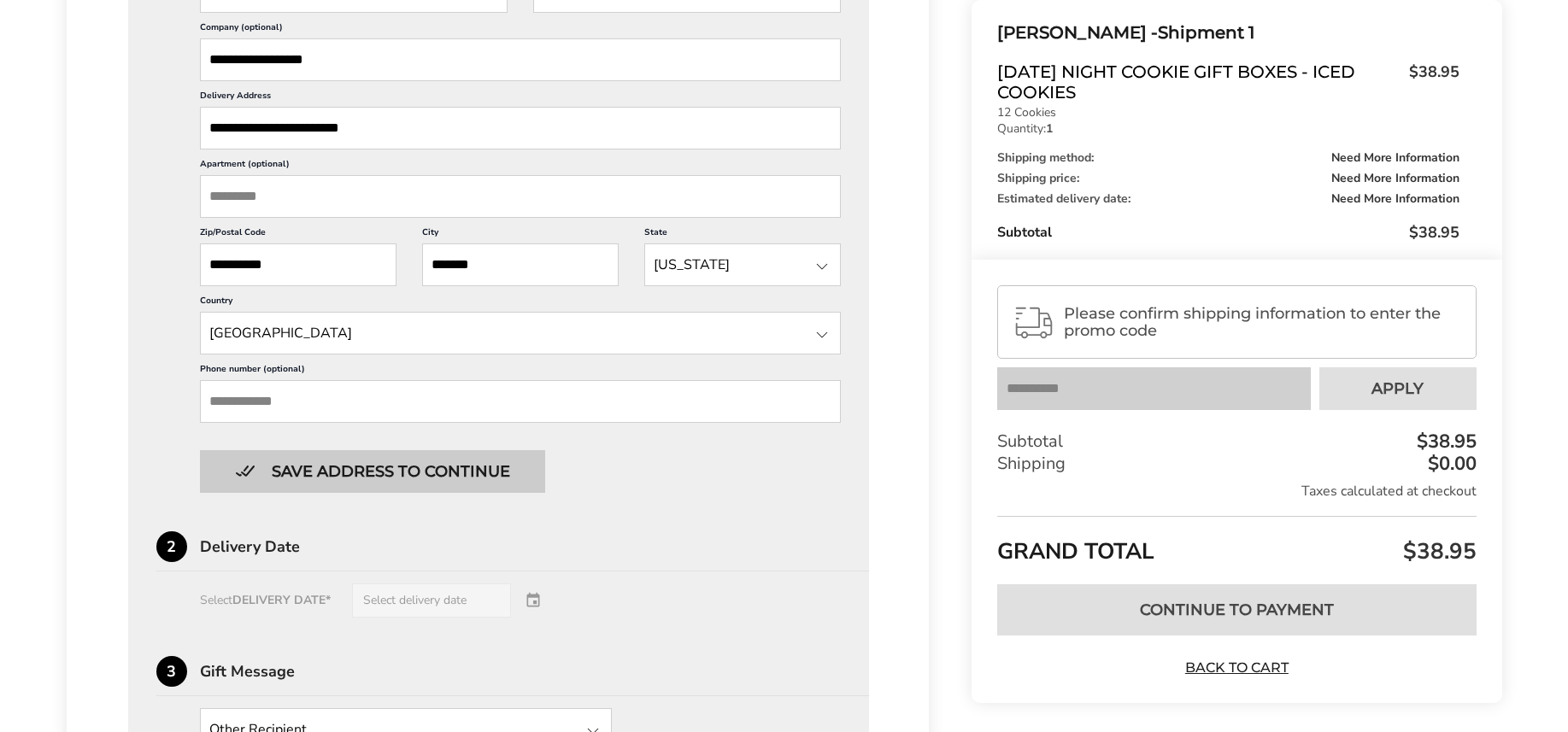
click at [288, 460] on button "Save address to continue" at bounding box center [372, 471] width 345 height 43
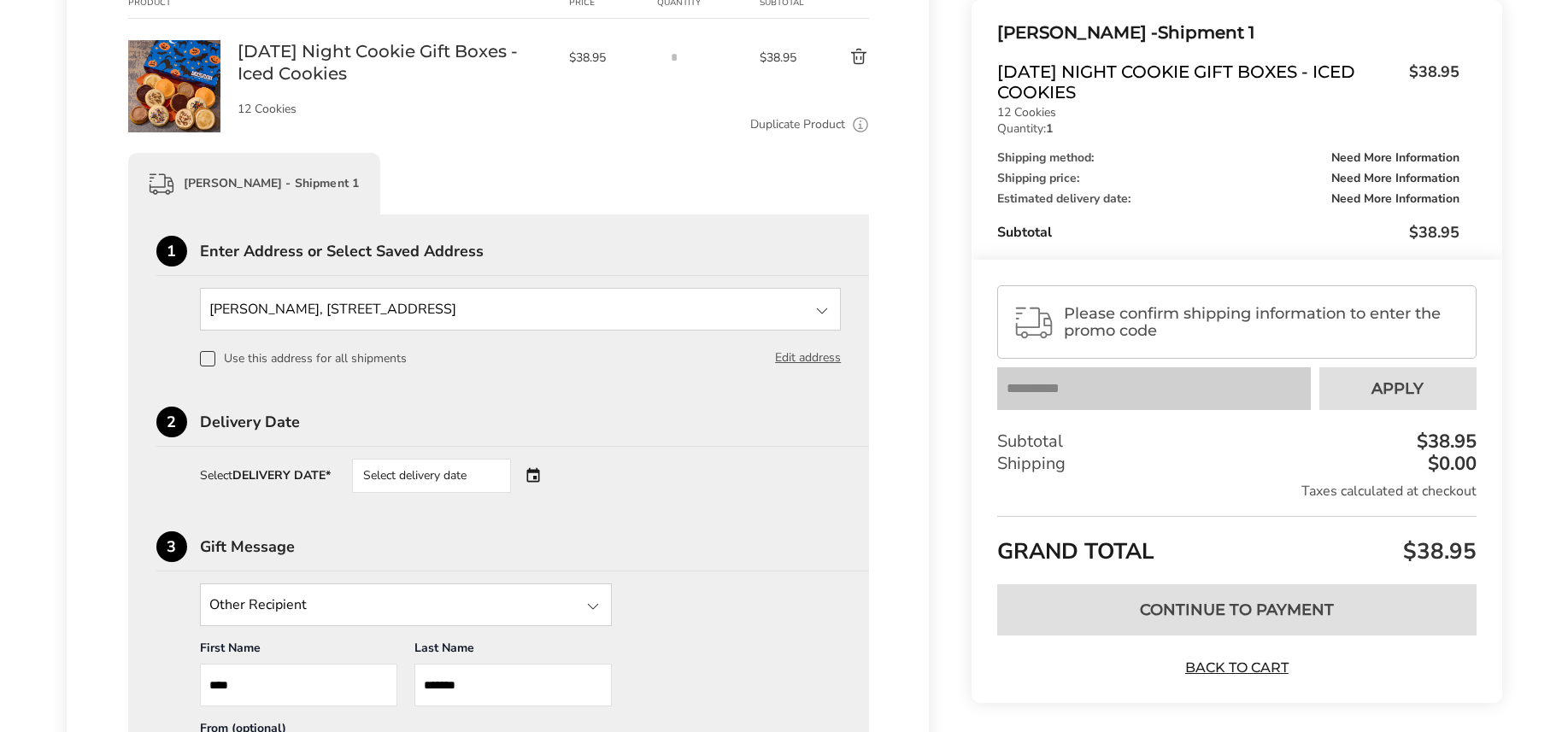
scroll to position [354, 0]
click at [448, 478] on div "Select delivery date" at bounding box center [431, 472] width 159 height 34
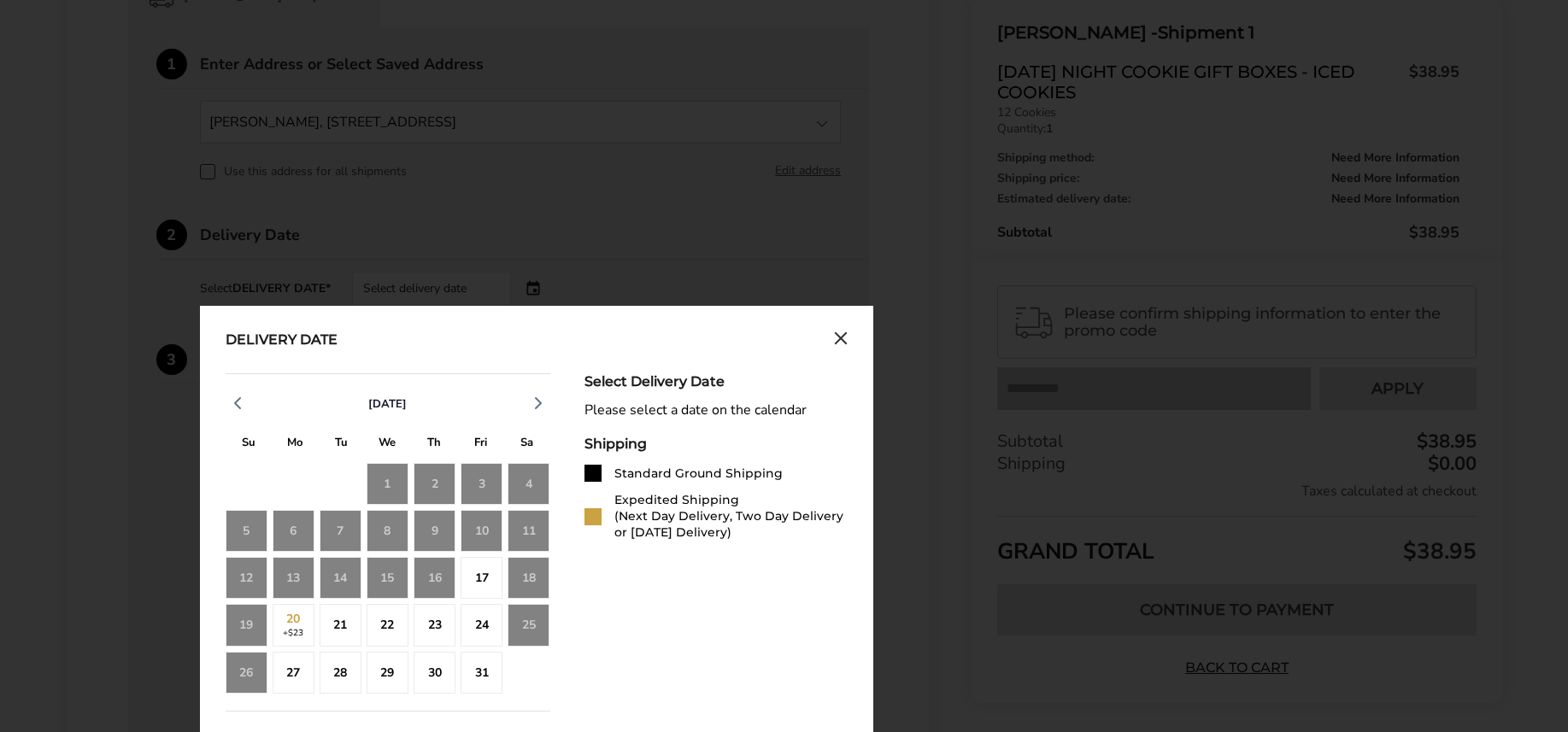
scroll to position [552, 0]
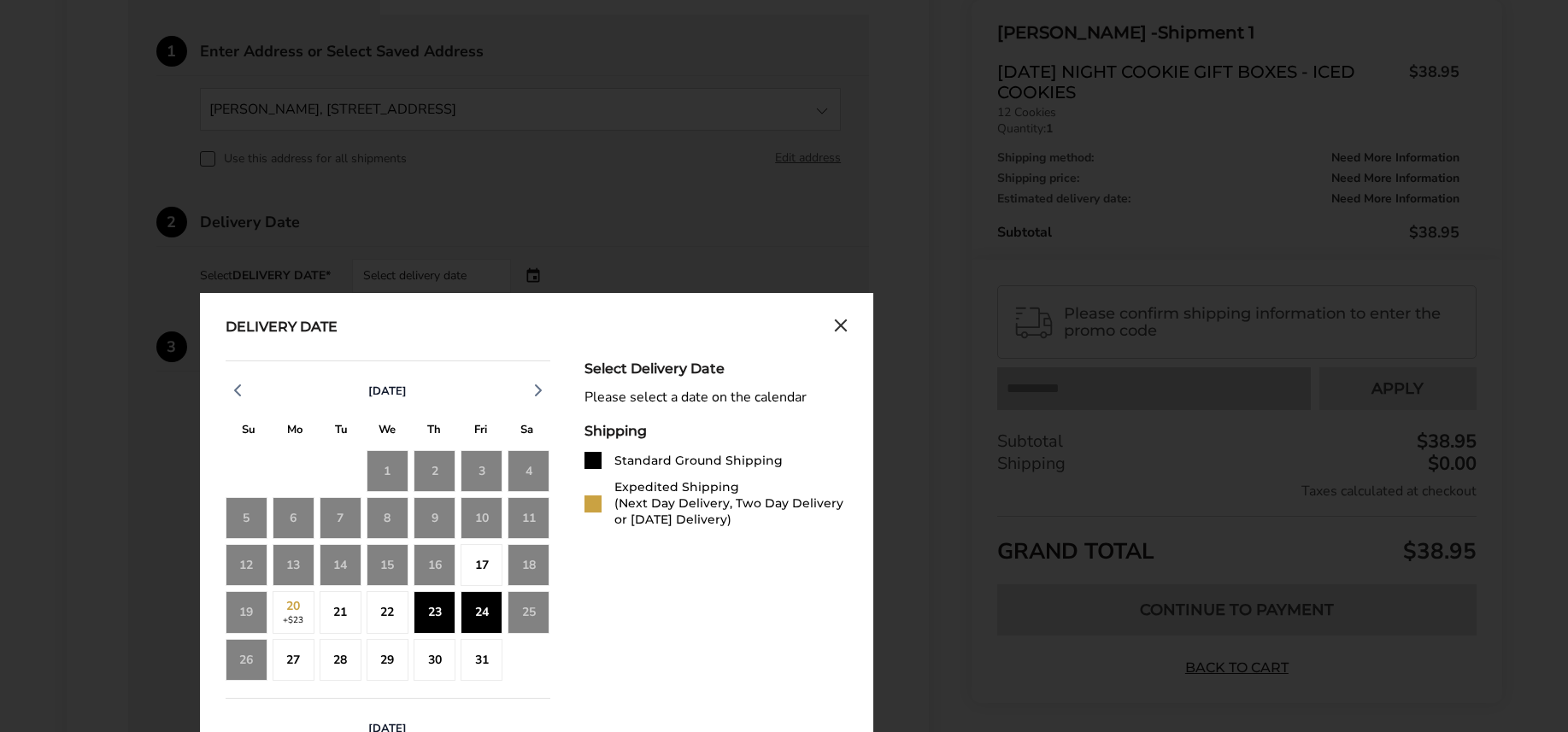
click at [480, 558] on div "17" at bounding box center [481, 565] width 42 height 42
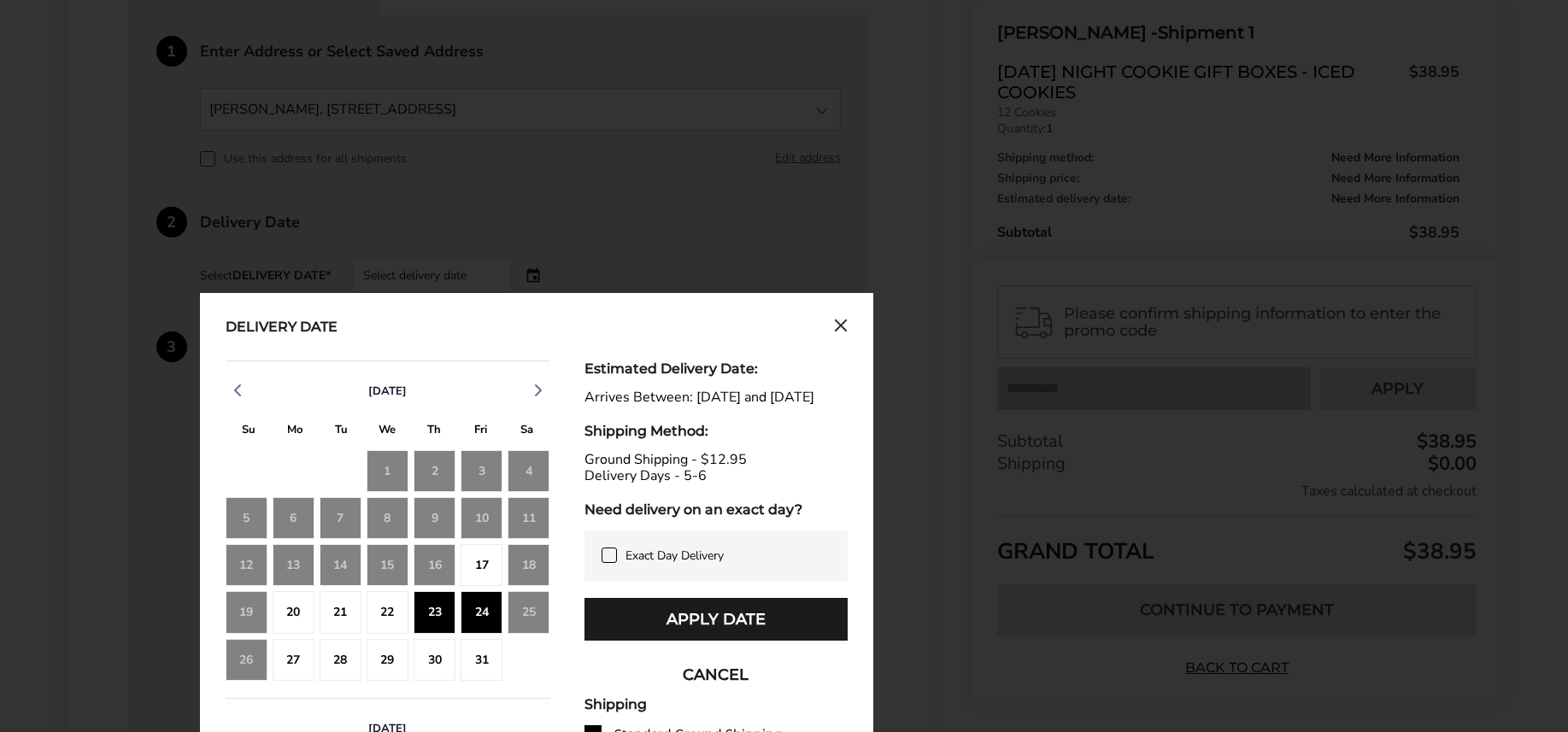
click at [610, 557] on icon at bounding box center [609, 554] width 7 height 6
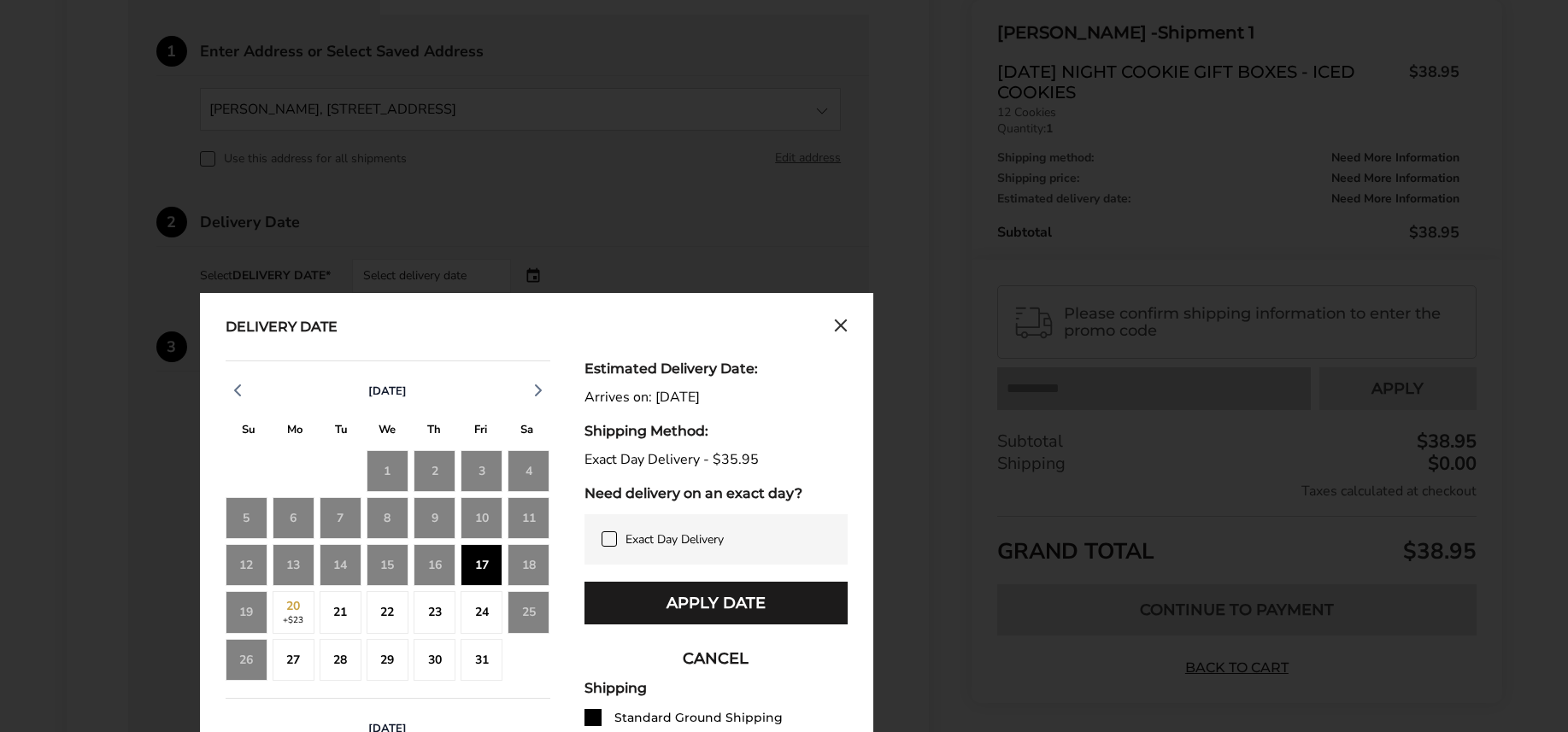
click at [608, 539] on icon at bounding box center [609, 538] width 7 height 6
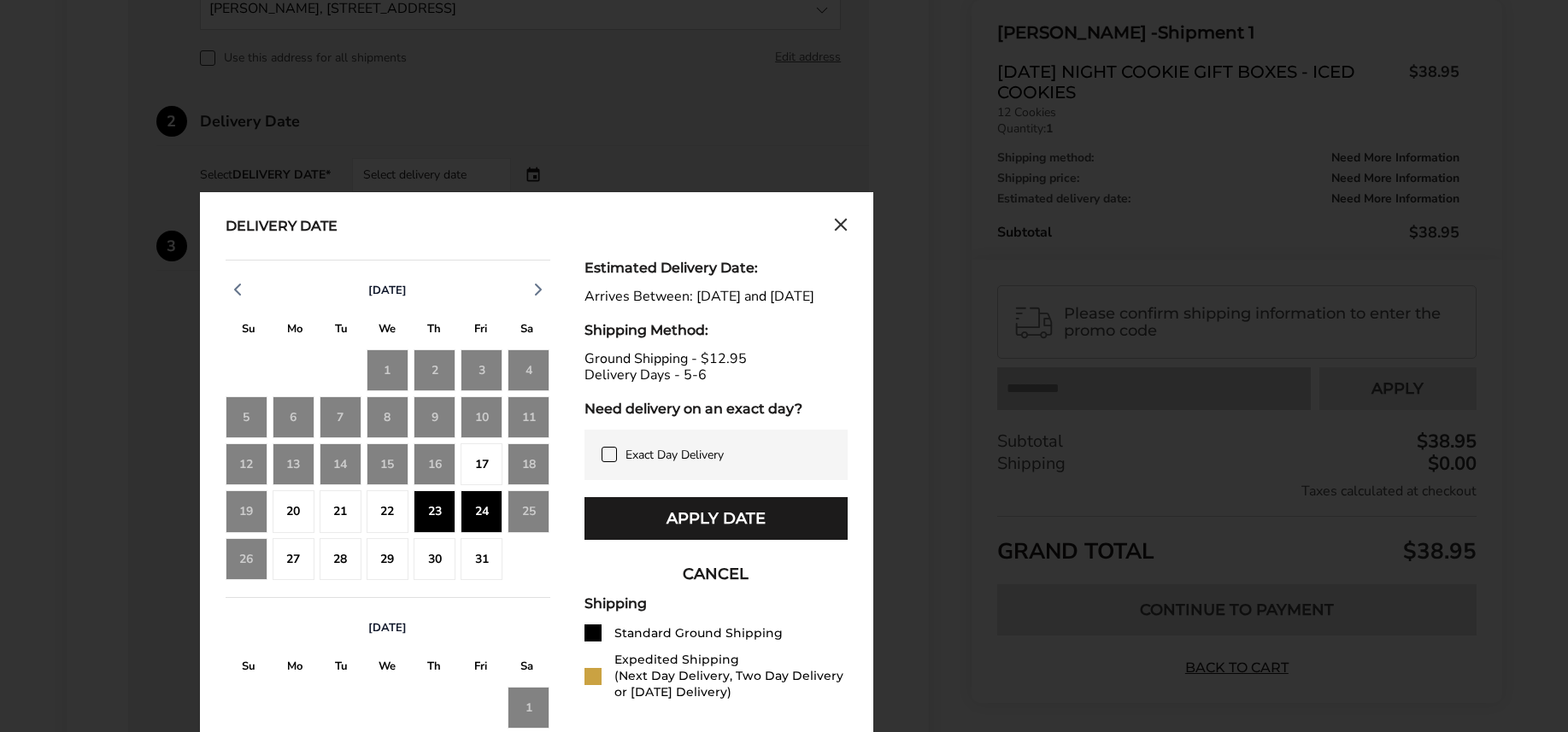
scroll to position [654, 0]
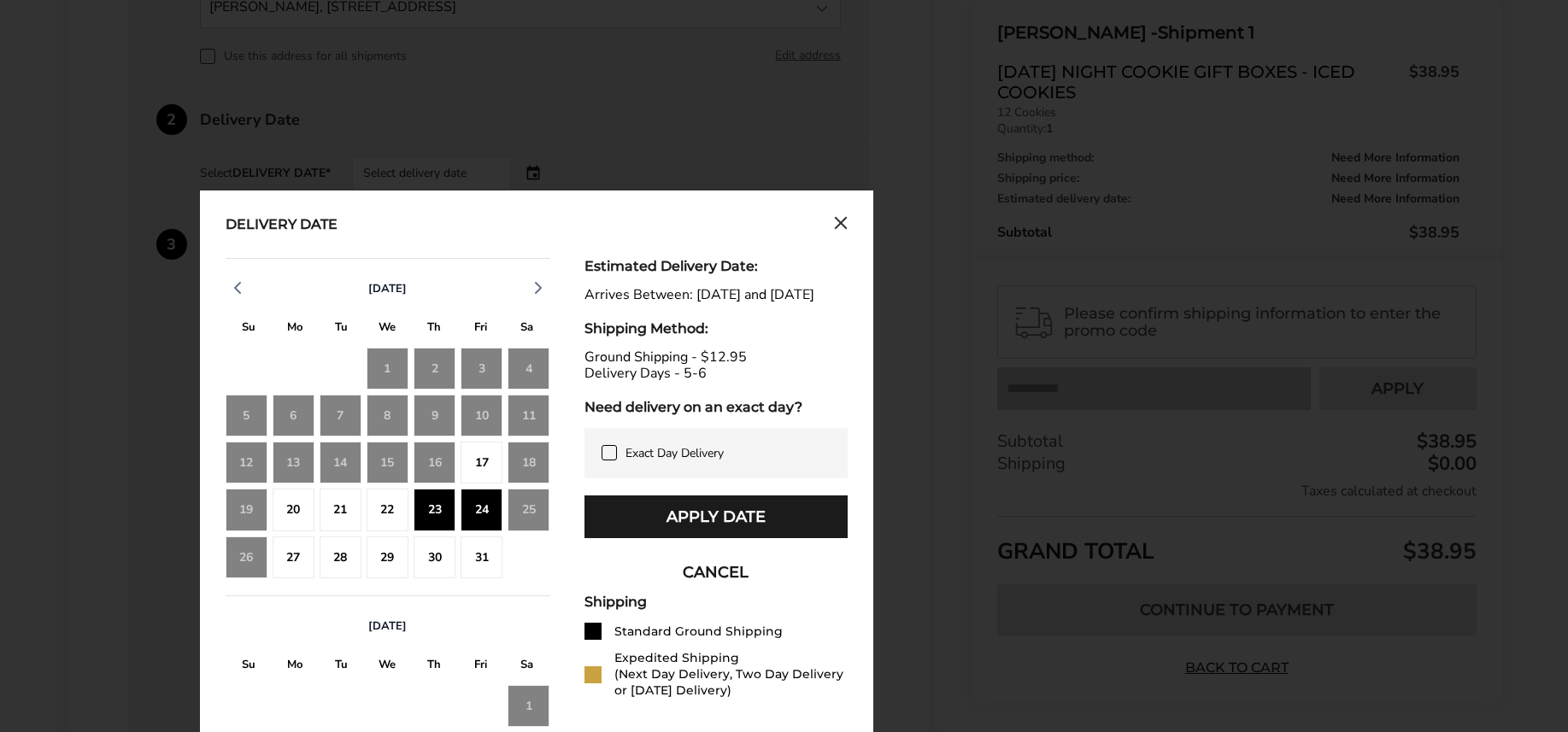
click at [440, 458] on div "16" at bounding box center [435, 462] width 42 height 42
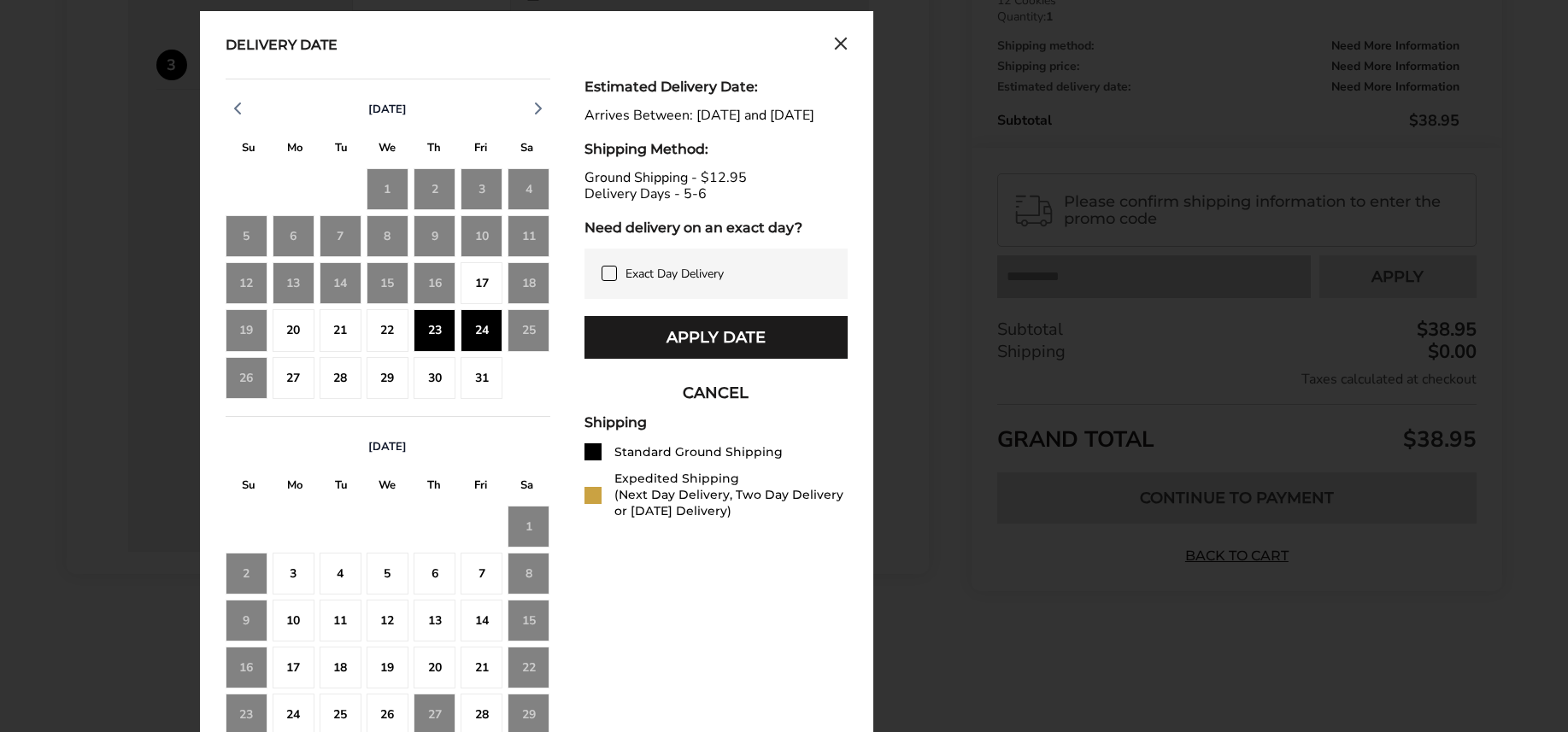
scroll to position [851, 0]
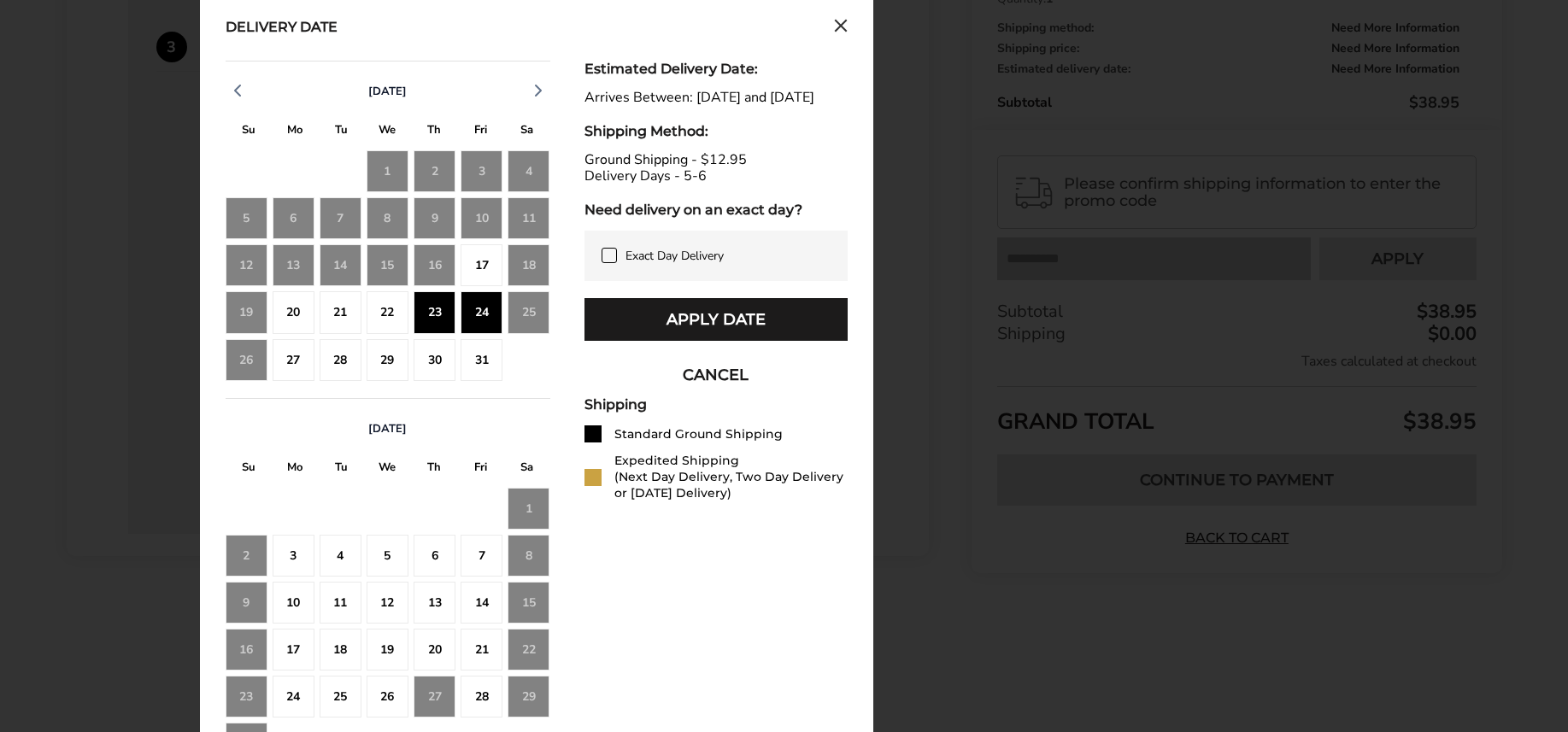
click at [438, 314] on div "23" at bounding box center [435, 312] width 42 height 42
click at [393, 310] on div "22" at bounding box center [387, 312] width 42 height 42
click at [346, 311] on div "21" at bounding box center [341, 312] width 42 height 42
click at [300, 310] on div "20" at bounding box center [294, 312] width 42 height 42
click at [297, 360] on div "27" at bounding box center [294, 361] width 42 height 42
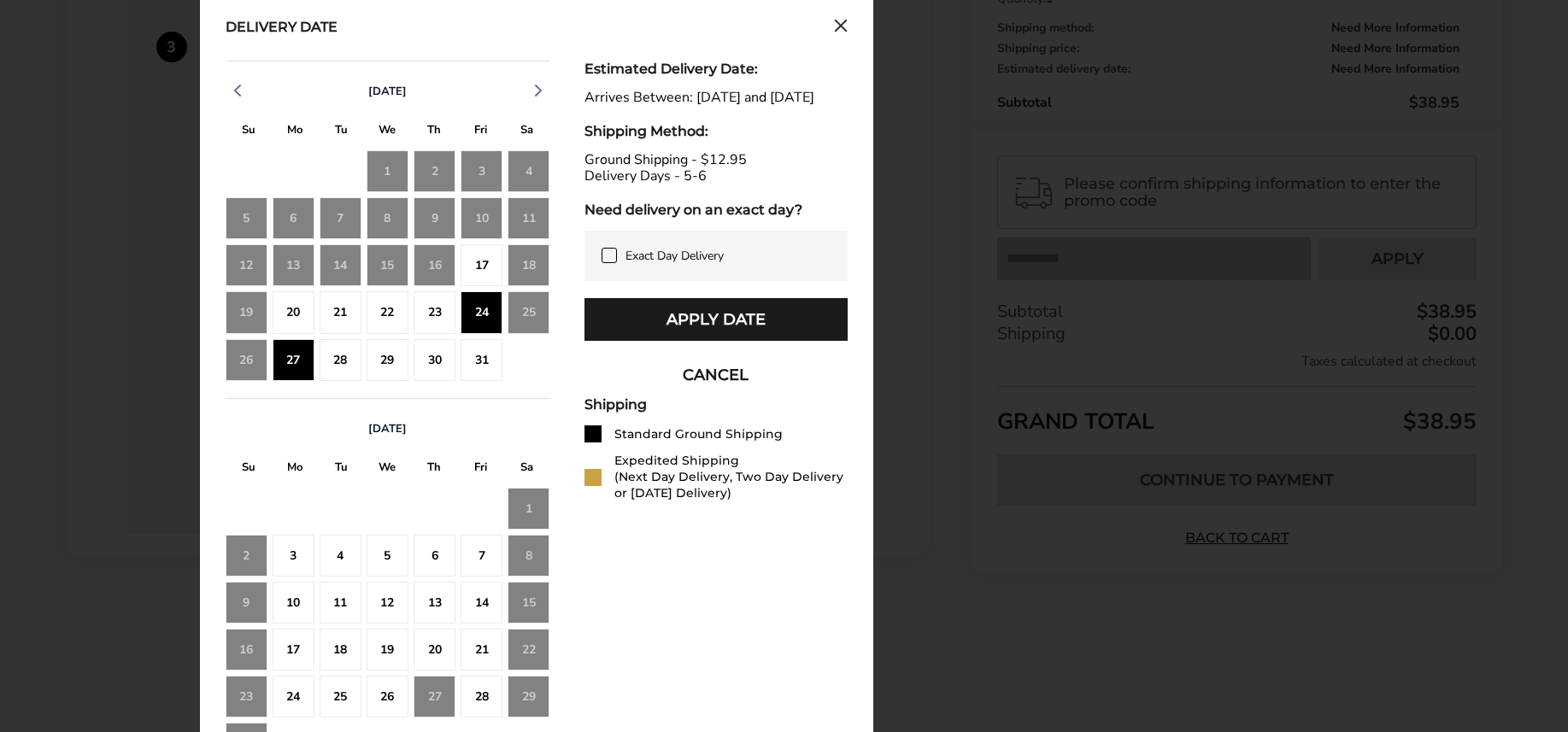
click at [332, 360] on div "28" at bounding box center [341, 361] width 42 height 42
click at [380, 361] on div "29" at bounding box center [387, 361] width 42 height 42
click at [431, 310] on div "23" at bounding box center [435, 312] width 42 height 42
click at [478, 253] on div "17" at bounding box center [481, 265] width 42 height 42
click at [401, 297] on div "22" at bounding box center [387, 312] width 42 height 42
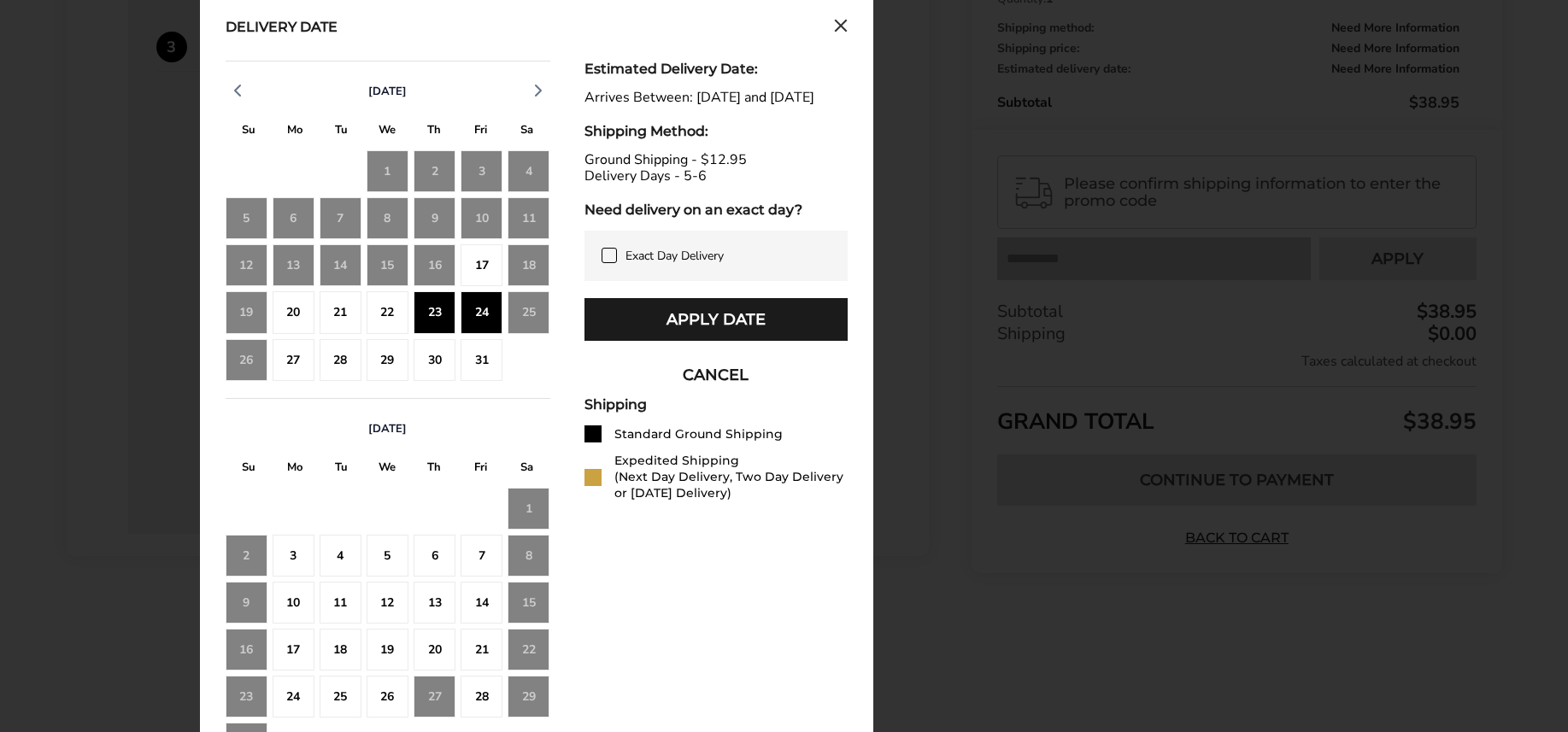
click at [466, 272] on div "17" at bounding box center [481, 265] width 42 height 42
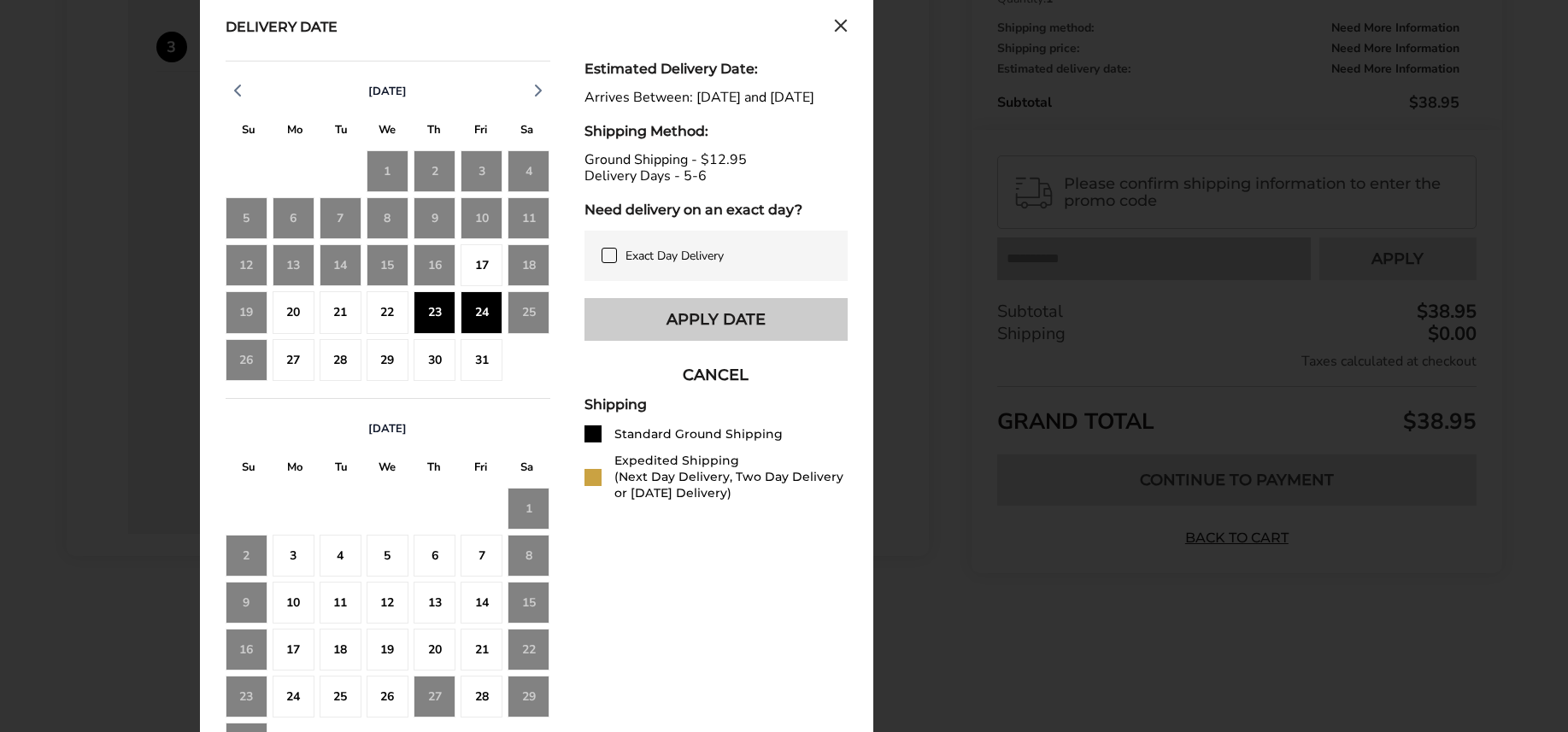
click at [616, 338] on button "Apply Date" at bounding box center [715, 319] width 263 height 43
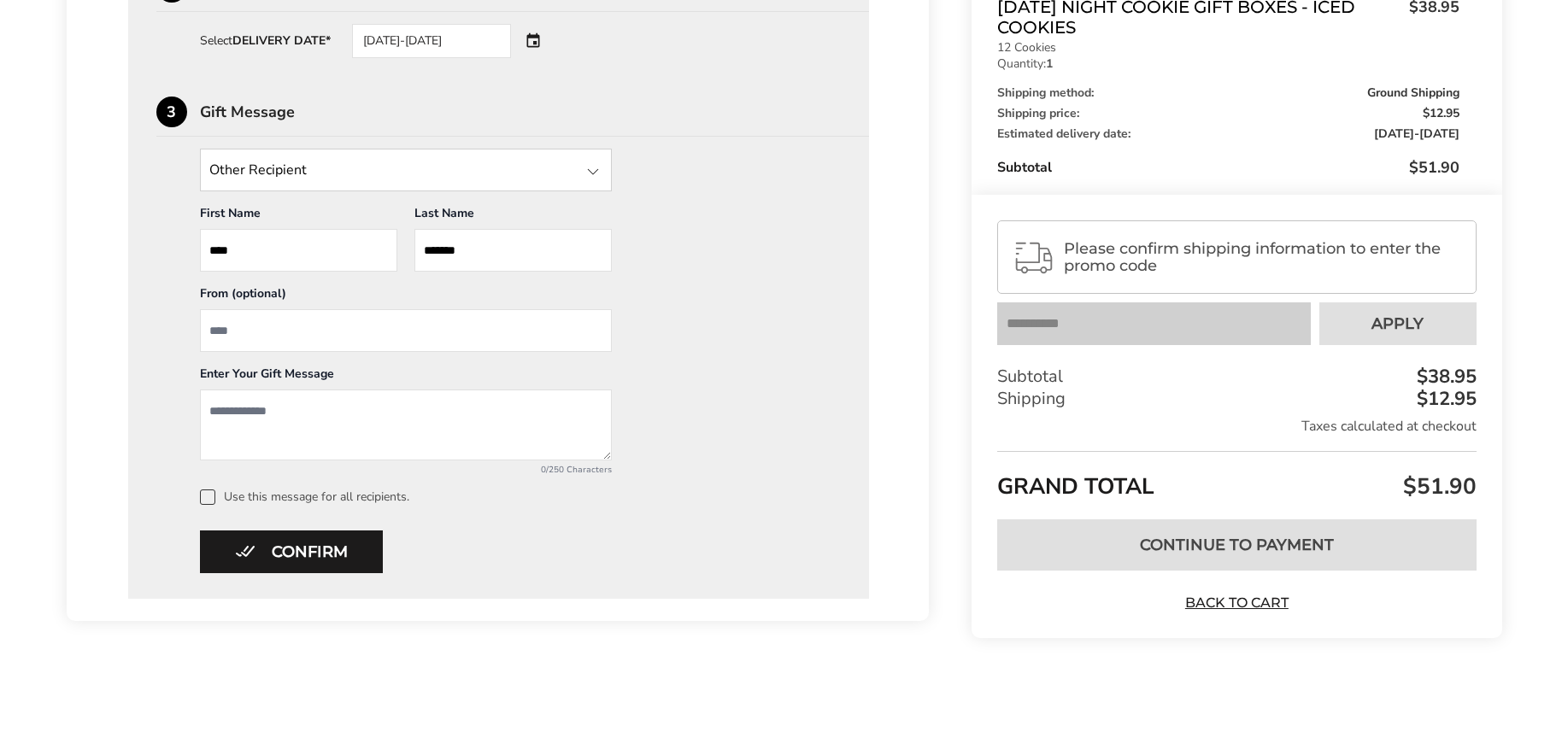
scroll to position [787, 0]
click at [276, 437] on textarea "Add a message" at bounding box center [406, 425] width 412 height 70
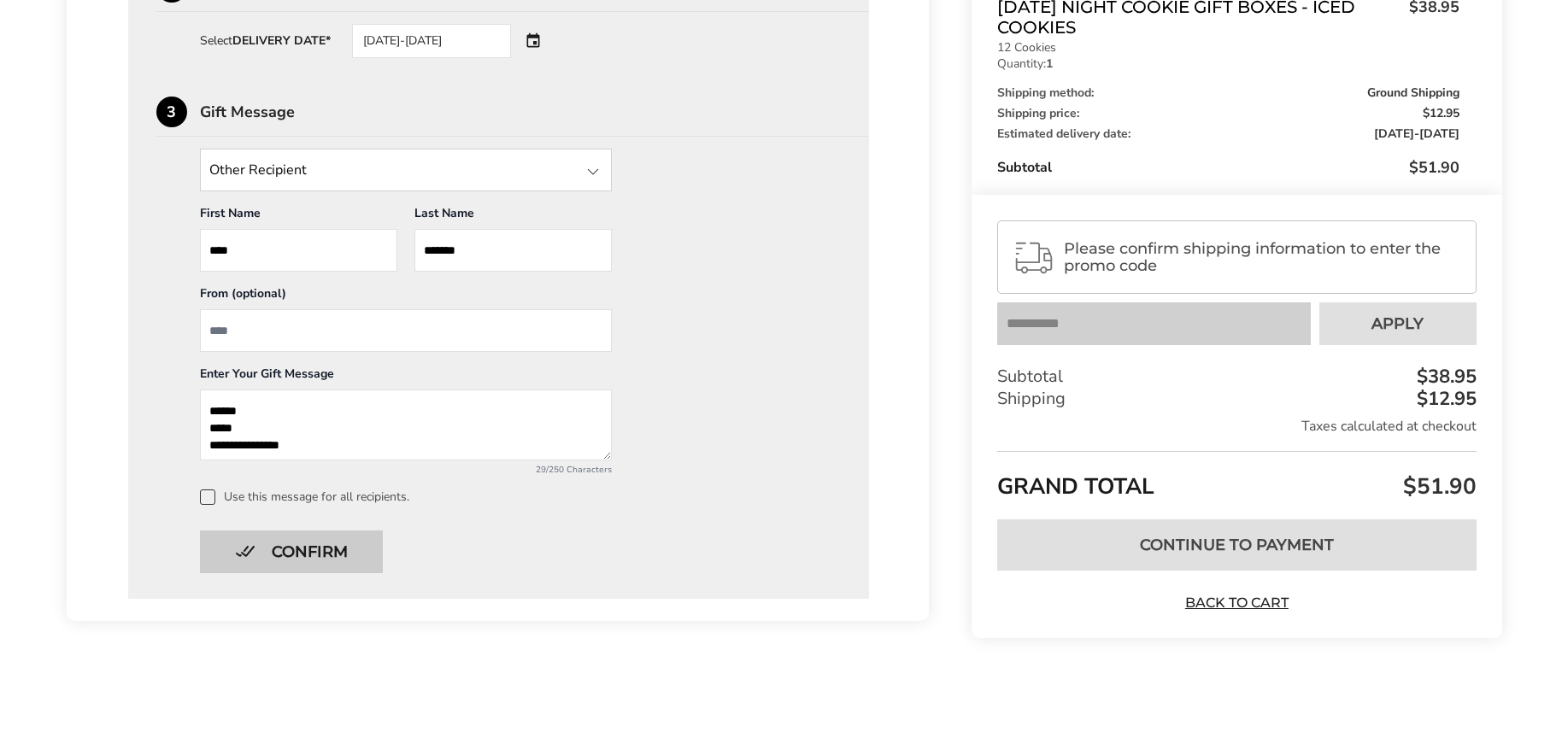
type textarea "**********"
click at [273, 551] on button "Confirm" at bounding box center [291, 552] width 183 height 43
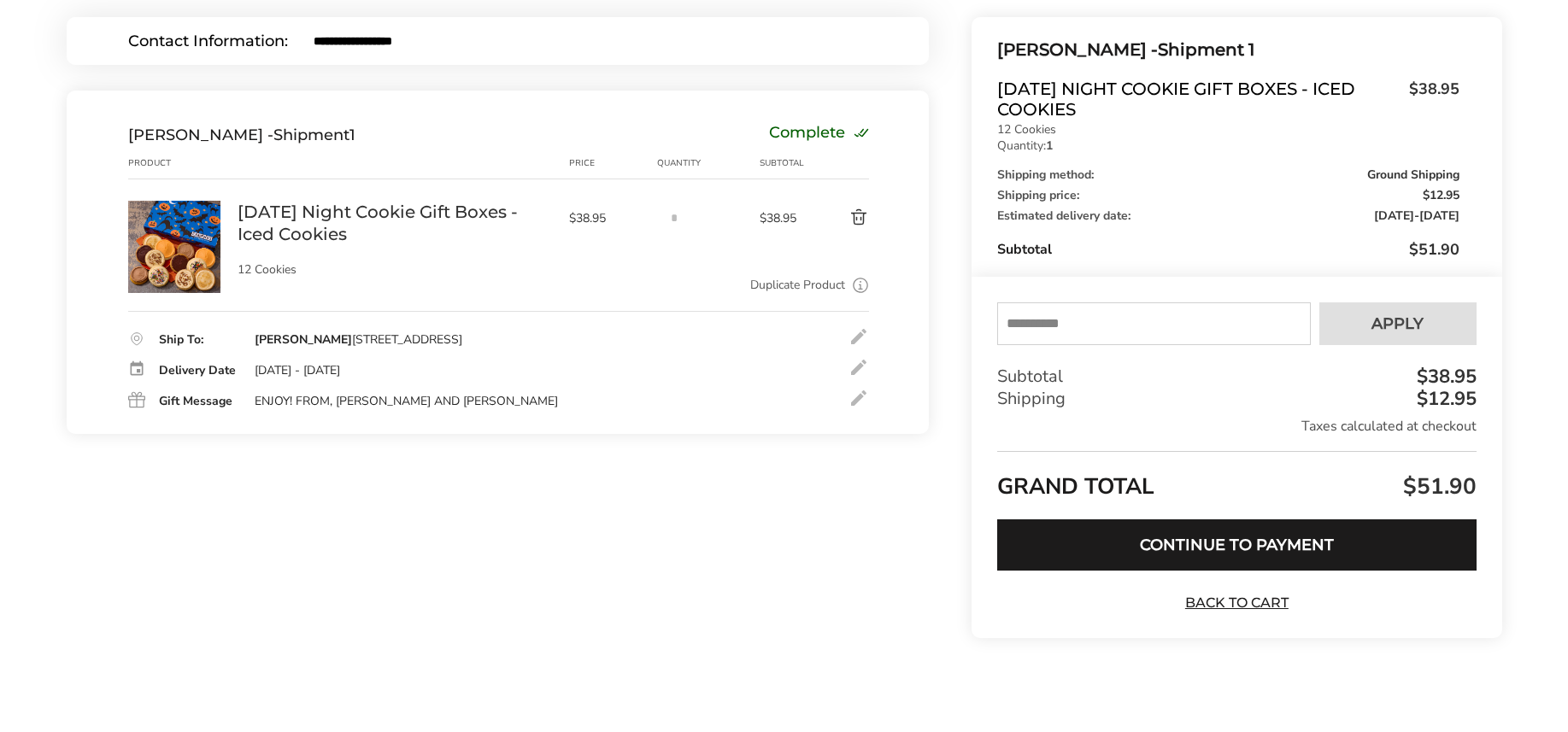
click at [1095, 324] on input "text" at bounding box center [1153, 323] width 313 height 43
type input "*****"
click at [1409, 316] on span "Apply" at bounding box center [1397, 323] width 52 height 16
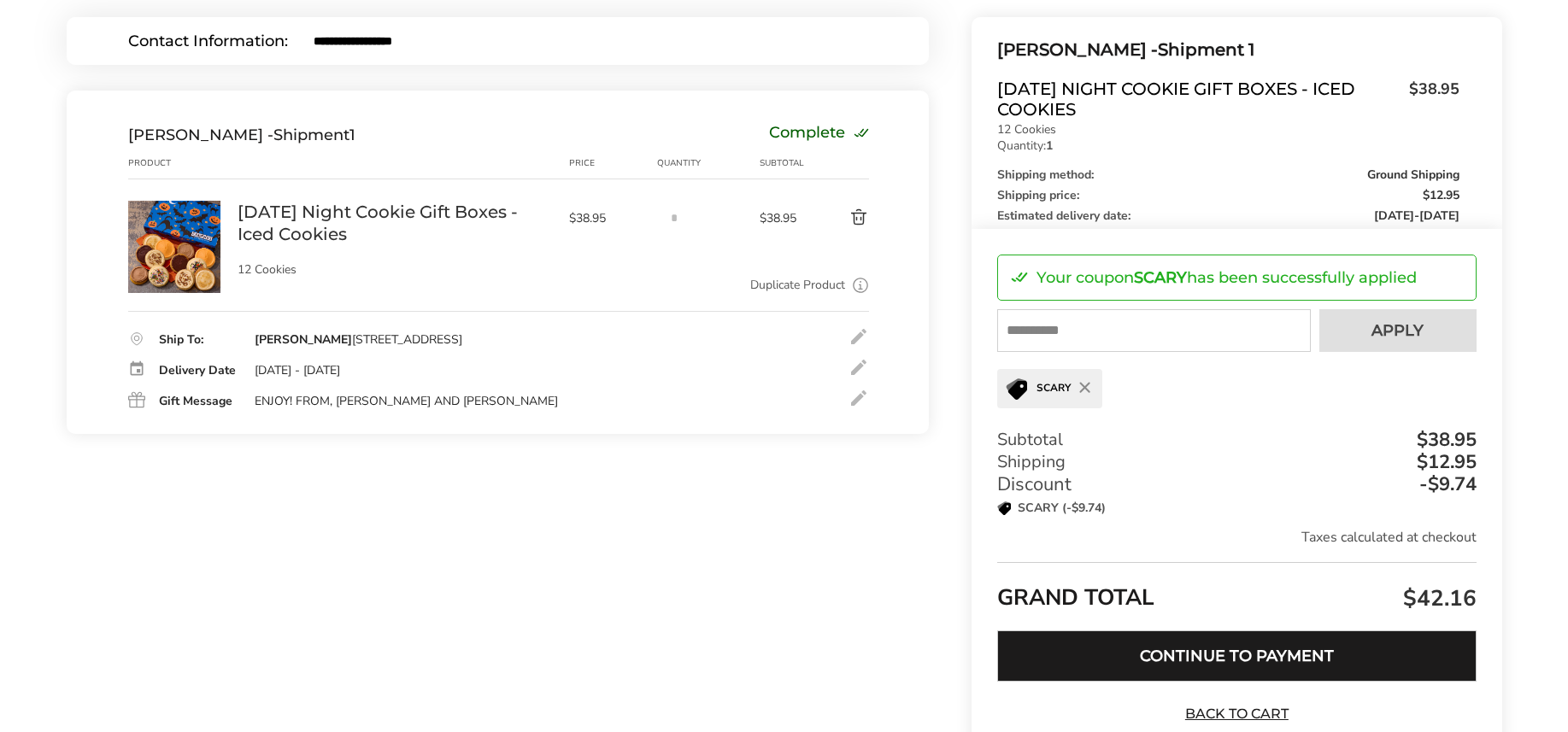
click at [1143, 644] on button "Continue to Payment" at bounding box center [1236, 656] width 479 height 51
